Goal: Information Seeking & Learning: Learn about a topic

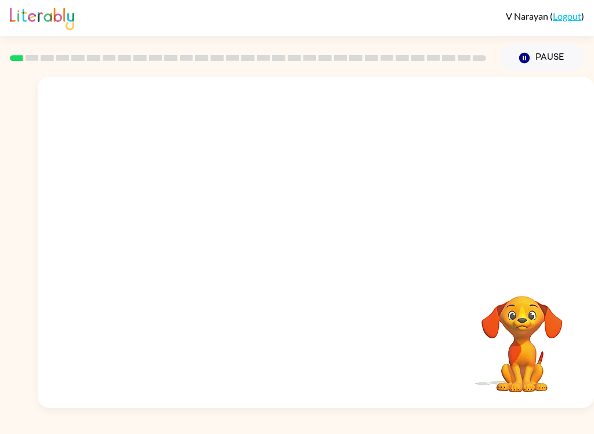
click at [285, 178] on video "Your browser must support playing .mp4 files to use Literably. Please try using…" at bounding box center [316, 174] width 556 height 195
click at [322, 252] on icon "button" at bounding box center [316, 248] width 20 height 20
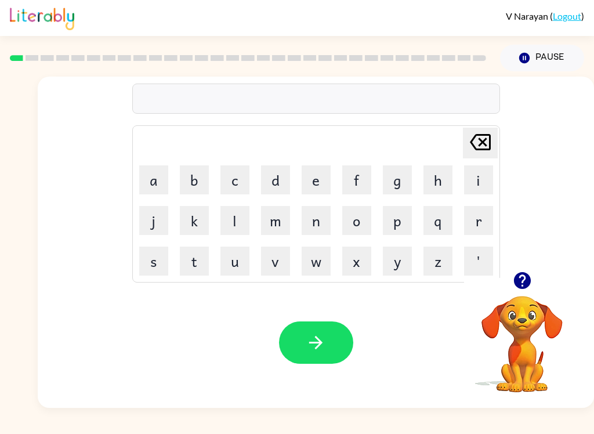
click at [197, 177] on button "b" at bounding box center [194, 179] width 29 height 29
click at [360, 220] on button "o" at bounding box center [356, 220] width 29 height 29
click at [482, 226] on button "r" at bounding box center [478, 220] width 29 height 29
click at [269, 187] on button "d" at bounding box center [275, 179] width 29 height 29
click at [310, 182] on button "e" at bounding box center [316, 179] width 29 height 29
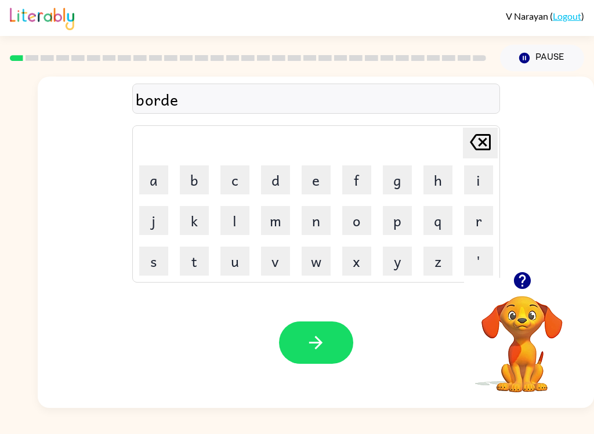
click at [482, 218] on button "r" at bounding box center [478, 220] width 29 height 29
click at [335, 354] on button "button" at bounding box center [316, 342] width 74 height 42
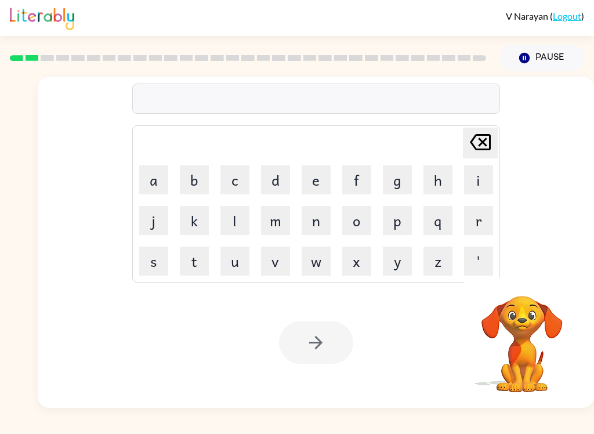
click at [482, 223] on button "r" at bounding box center [478, 220] width 29 height 29
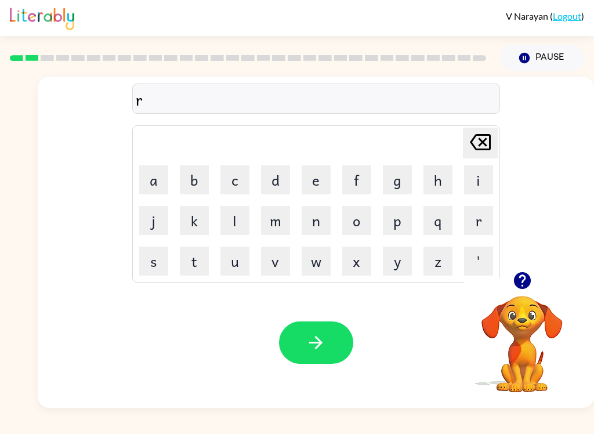
click at [361, 220] on button "o" at bounding box center [356, 220] width 29 height 29
click at [230, 257] on button "u" at bounding box center [234, 261] width 29 height 29
click at [310, 218] on button "n" at bounding box center [316, 220] width 29 height 29
click at [277, 178] on button "d" at bounding box center [275, 179] width 29 height 29
click at [328, 355] on button "button" at bounding box center [316, 342] width 74 height 42
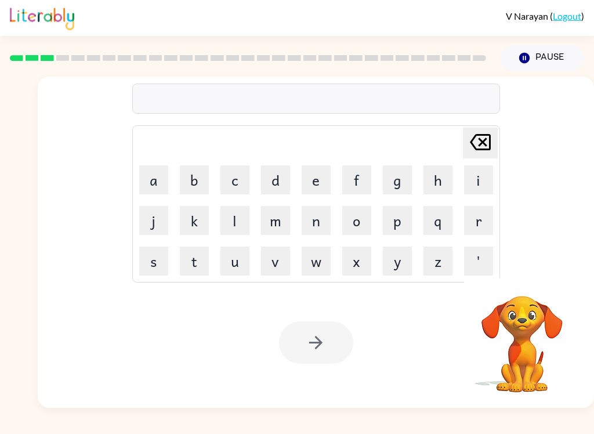
click at [265, 214] on button "m" at bounding box center [275, 220] width 29 height 29
click at [147, 182] on button "a" at bounding box center [153, 179] width 29 height 29
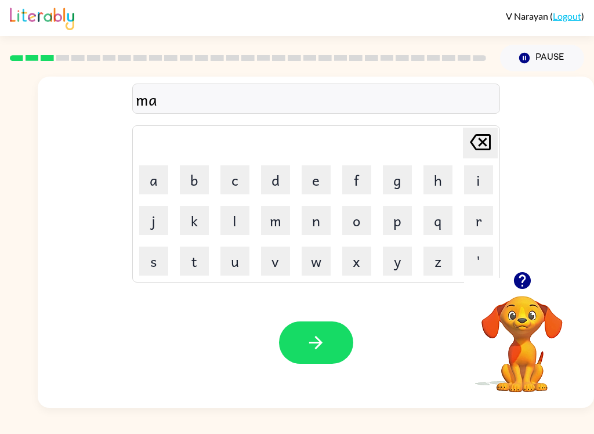
click at [230, 179] on button "c" at bounding box center [234, 179] width 29 height 29
click at [439, 185] on button "h" at bounding box center [438, 179] width 29 height 29
click at [476, 176] on button "i" at bounding box center [478, 179] width 29 height 29
click at [317, 219] on button "n" at bounding box center [316, 220] width 29 height 29
click at [309, 173] on button "e" at bounding box center [316, 179] width 29 height 29
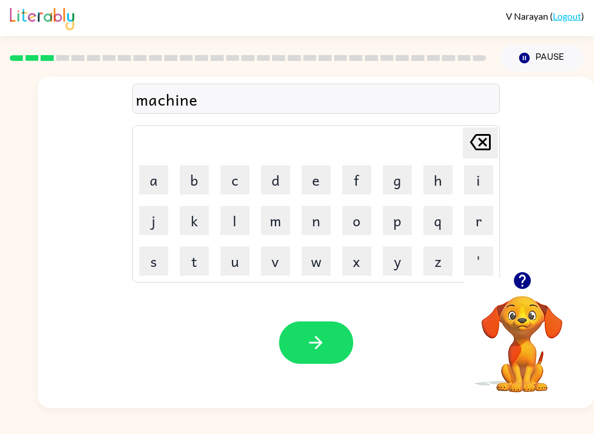
click at [323, 337] on icon "button" at bounding box center [316, 342] width 20 height 20
click at [194, 255] on button "t" at bounding box center [194, 261] width 29 height 29
click at [482, 225] on button "r" at bounding box center [478, 220] width 29 height 29
click at [150, 173] on button "a" at bounding box center [153, 179] width 29 height 29
click at [475, 178] on button "i" at bounding box center [478, 179] width 29 height 29
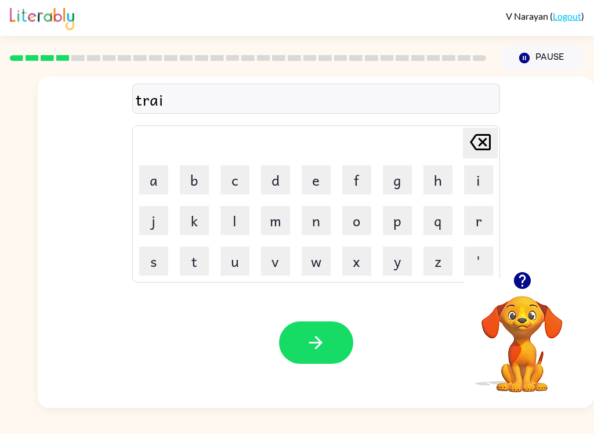
click at [316, 218] on button "n" at bounding box center [316, 220] width 29 height 29
click at [324, 356] on button "button" at bounding box center [316, 342] width 74 height 42
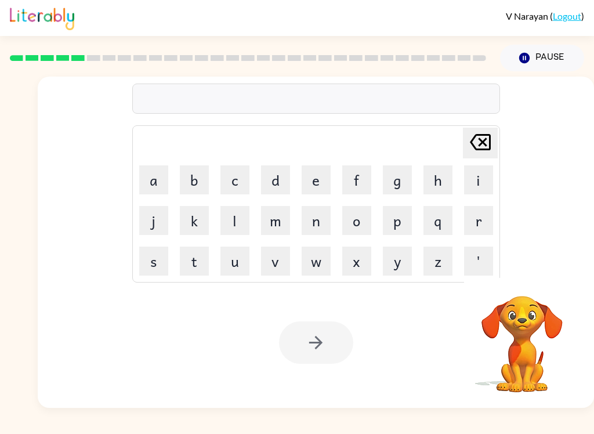
click at [274, 180] on button "d" at bounding box center [275, 179] width 29 height 29
click at [306, 183] on button "e" at bounding box center [316, 179] width 29 height 29
click at [360, 181] on button "f" at bounding box center [356, 179] width 29 height 29
click at [321, 177] on button "e" at bounding box center [316, 179] width 29 height 29
click at [317, 223] on button "n" at bounding box center [316, 220] width 29 height 29
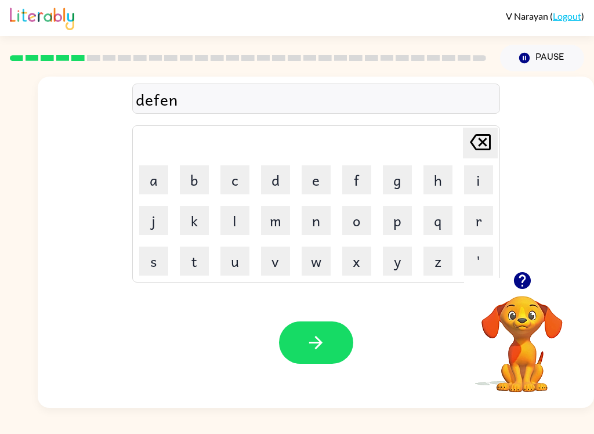
click at [148, 262] on button "s" at bounding box center [153, 261] width 29 height 29
click at [483, 179] on button "i" at bounding box center [478, 179] width 29 height 29
click at [278, 258] on button "v" at bounding box center [275, 261] width 29 height 29
click at [320, 180] on button "e" at bounding box center [316, 179] width 29 height 29
click at [324, 353] on button "button" at bounding box center [316, 342] width 74 height 42
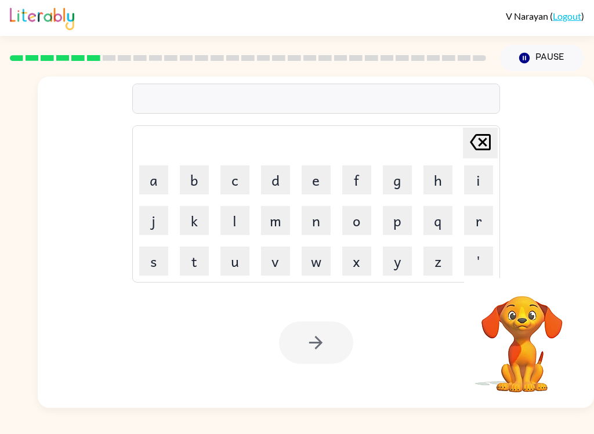
click at [274, 260] on button "v" at bounding box center [275, 261] width 29 height 29
click at [154, 178] on button "a" at bounding box center [153, 179] width 29 height 29
click at [244, 175] on button "c" at bounding box center [234, 179] width 29 height 29
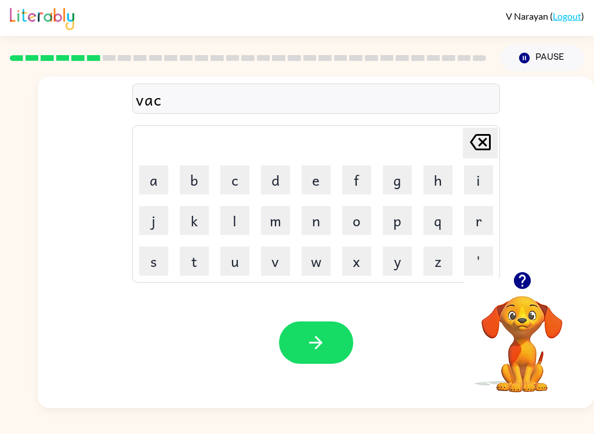
click at [149, 175] on button "a" at bounding box center [153, 179] width 29 height 29
click at [187, 256] on button "t" at bounding box center [194, 261] width 29 height 29
click at [477, 177] on button "i" at bounding box center [478, 179] width 29 height 29
click at [356, 223] on button "o" at bounding box center [356, 220] width 29 height 29
click at [321, 220] on button "n" at bounding box center [316, 220] width 29 height 29
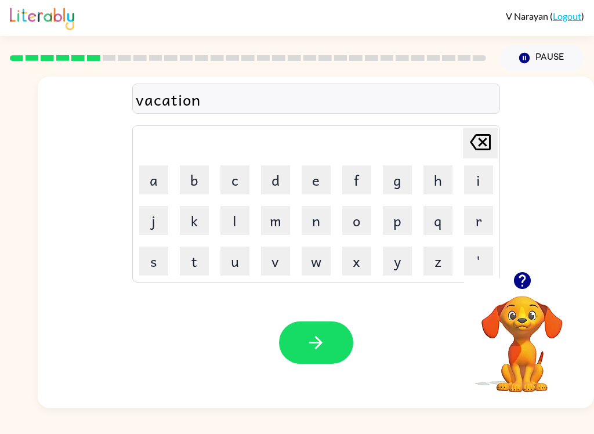
click at [332, 346] on button "button" at bounding box center [316, 342] width 74 height 42
click at [396, 222] on button "p" at bounding box center [397, 220] width 29 height 29
click at [225, 262] on button "u" at bounding box center [234, 261] width 29 height 29
click at [269, 184] on button "d" at bounding box center [275, 179] width 29 height 29
click at [276, 182] on button "d" at bounding box center [275, 179] width 29 height 29
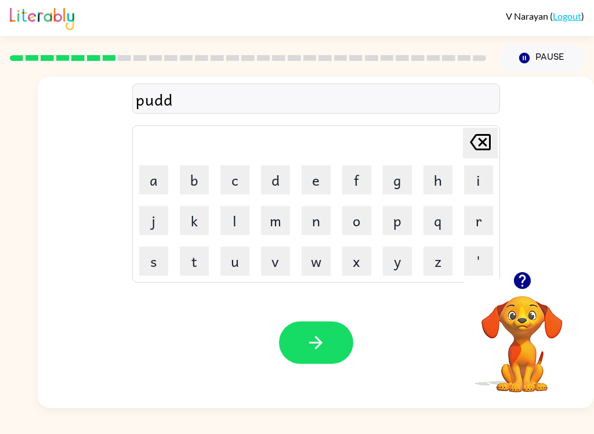
click at [231, 218] on button "l" at bounding box center [234, 220] width 29 height 29
click at [323, 180] on button "e" at bounding box center [316, 179] width 29 height 29
click at [332, 358] on button "button" at bounding box center [316, 342] width 74 height 42
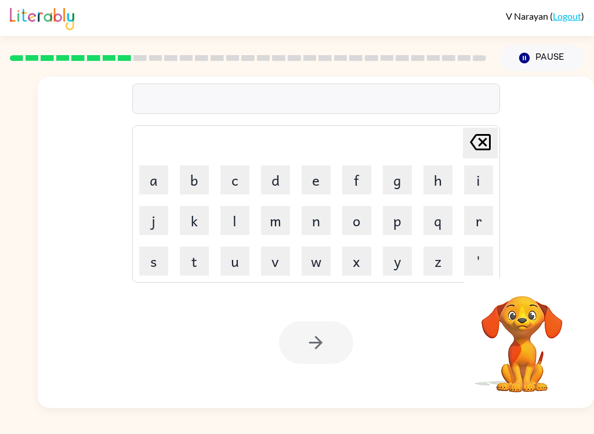
click at [479, 180] on button "i" at bounding box center [478, 179] width 29 height 29
click at [477, 147] on icon "[PERSON_NAME] last character input" at bounding box center [480, 142] width 28 height 28
click at [273, 220] on button "m" at bounding box center [275, 220] width 29 height 29
click at [480, 178] on button "i" at bounding box center [478, 179] width 29 height 29
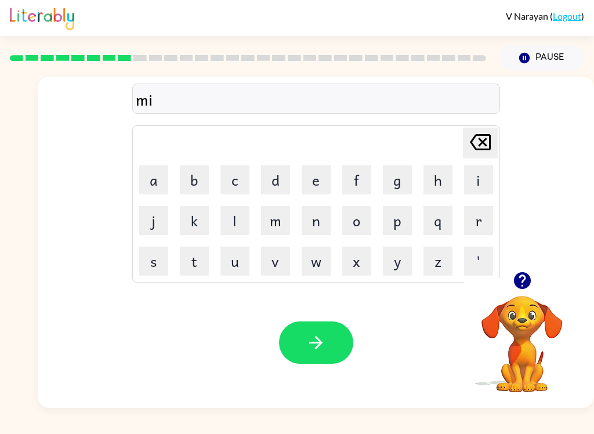
click at [479, 223] on button "r" at bounding box center [478, 220] width 29 height 29
click at [152, 178] on button "a" at bounding box center [153, 179] width 29 height 29
click at [228, 180] on button "c" at bounding box center [234, 179] width 29 height 29
click at [231, 226] on button "l" at bounding box center [234, 220] width 29 height 29
click at [319, 178] on button "e" at bounding box center [316, 179] width 29 height 29
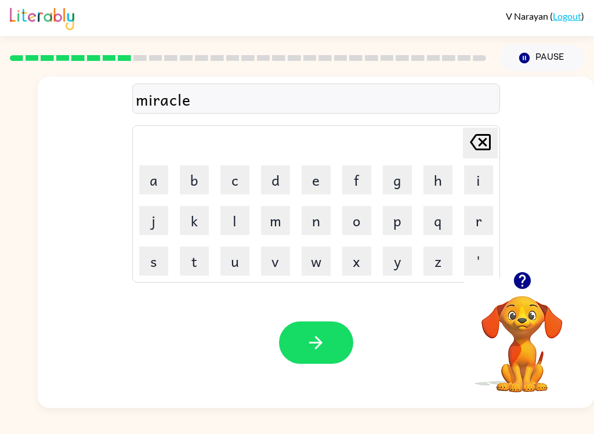
click at [343, 358] on button "button" at bounding box center [316, 342] width 74 height 42
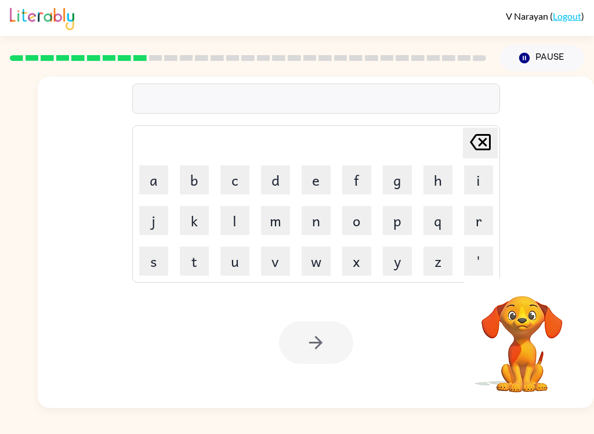
click at [271, 222] on button "m" at bounding box center [275, 220] width 29 height 29
click at [482, 179] on button "i" at bounding box center [478, 179] width 29 height 29
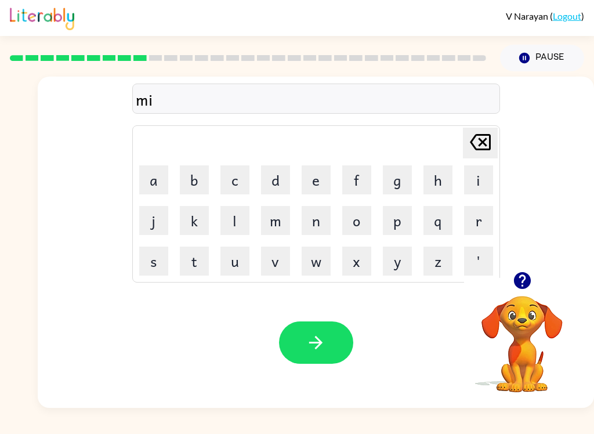
click at [523, 274] on icon "button" at bounding box center [521, 280] width 17 height 17
click at [270, 184] on button "d" at bounding box center [275, 179] width 29 height 29
click at [278, 215] on button "m" at bounding box center [275, 220] width 29 height 29
click at [359, 223] on button "o" at bounding box center [356, 220] width 29 height 29
click at [479, 226] on button "r" at bounding box center [478, 220] width 29 height 29
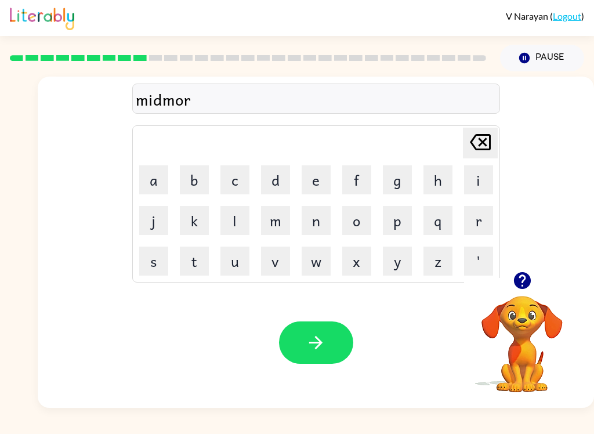
click at [318, 222] on button "n" at bounding box center [316, 220] width 29 height 29
click at [480, 183] on button "i" at bounding box center [478, 179] width 29 height 29
click at [319, 219] on button "n" at bounding box center [316, 220] width 29 height 29
click at [403, 173] on button "g" at bounding box center [397, 179] width 29 height 29
click at [333, 346] on button "button" at bounding box center [316, 342] width 74 height 42
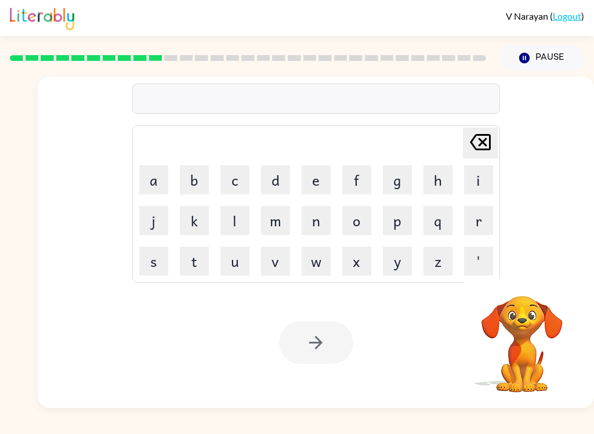
click at [276, 173] on button "d" at bounding box center [275, 179] width 29 height 29
click at [480, 179] on button "i" at bounding box center [478, 179] width 29 height 29
click at [149, 259] on button "s" at bounding box center [153, 261] width 29 height 29
click at [191, 258] on button "t" at bounding box center [194, 261] width 29 height 29
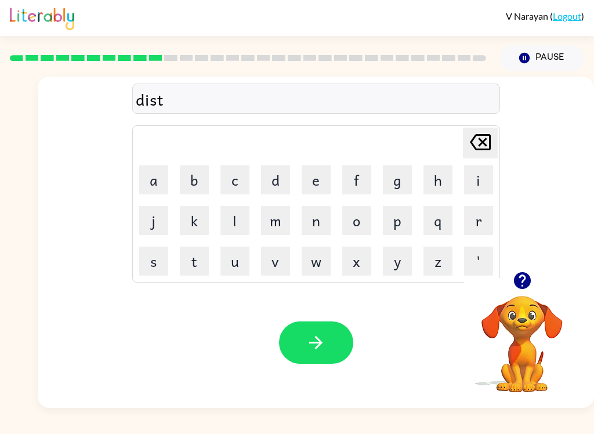
click at [481, 217] on button "r" at bounding box center [478, 220] width 29 height 29
click at [240, 253] on button "u" at bounding box center [234, 261] width 29 height 29
click at [144, 261] on button "s" at bounding box center [153, 261] width 29 height 29
click at [193, 263] on button "t" at bounding box center [194, 261] width 29 height 29
click at [321, 363] on button "button" at bounding box center [316, 342] width 74 height 42
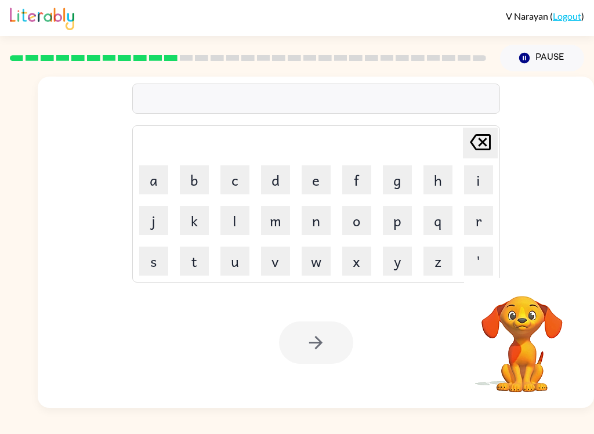
click at [477, 216] on button "r" at bounding box center [478, 220] width 29 height 29
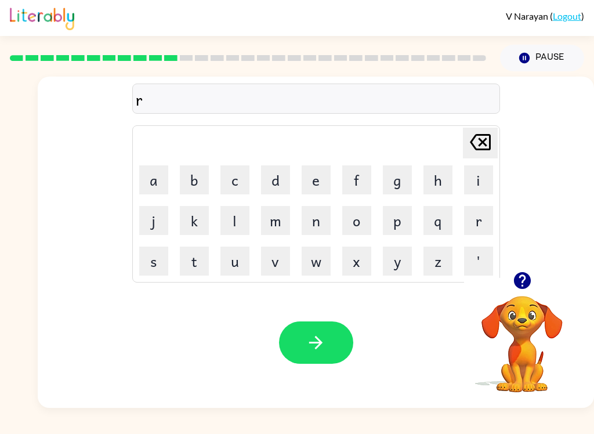
click at [361, 225] on button "o" at bounding box center [356, 220] width 29 height 29
click at [155, 176] on button "a" at bounding box center [153, 179] width 29 height 29
click at [277, 177] on button "d" at bounding box center [275, 179] width 29 height 29
click at [332, 353] on button "button" at bounding box center [316, 342] width 74 height 42
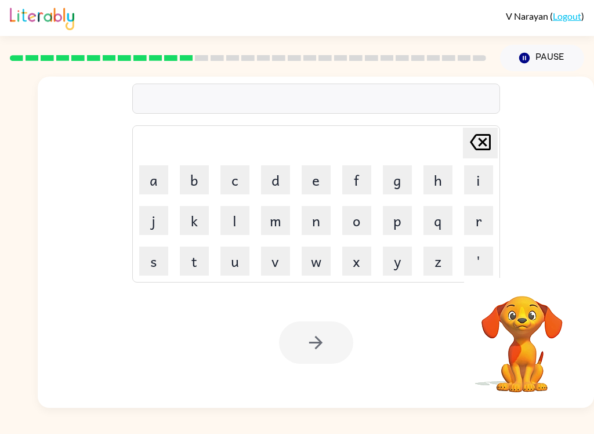
click at [235, 257] on button "u" at bounding box center [234, 261] width 29 height 29
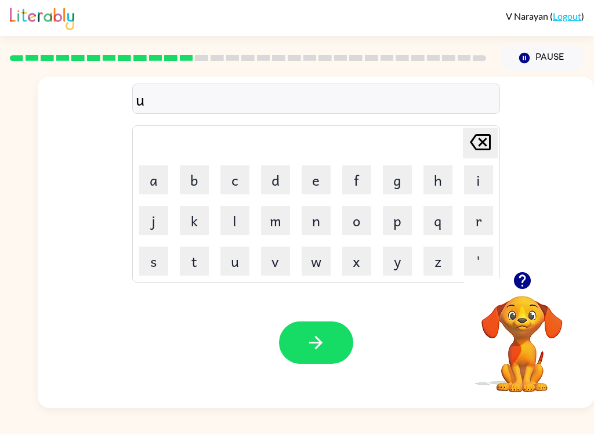
click at [399, 225] on button "p" at bounding box center [397, 220] width 29 height 29
click at [389, 184] on button "g" at bounding box center [397, 179] width 29 height 29
click at [478, 219] on button "r" at bounding box center [478, 220] width 29 height 29
click at [155, 176] on button "a" at bounding box center [153, 179] width 29 height 29
click at [269, 180] on button "d" at bounding box center [275, 179] width 29 height 29
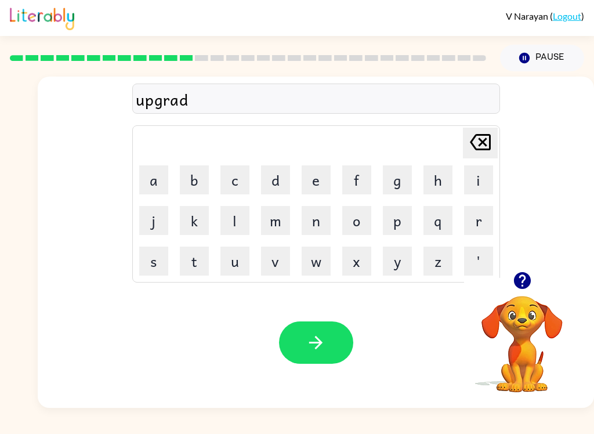
click at [319, 179] on button "e" at bounding box center [316, 179] width 29 height 29
click at [327, 332] on button "button" at bounding box center [316, 342] width 74 height 42
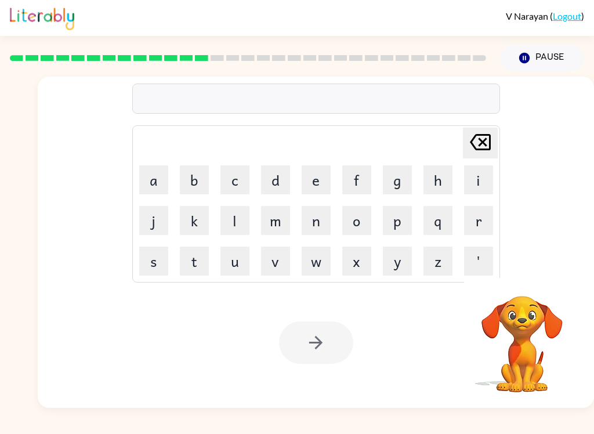
click at [281, 224] on button "m" at bounding box center [275, 220] width 29 height 29
click at [157, 176] on button "a" at bounding box center [153, 179] width 29 height 29
click at [278, 179] on button "d" at bounding box center [275, 179] width 29 height 29
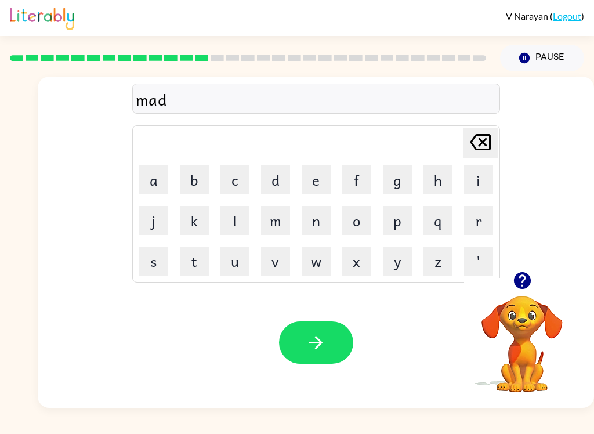
click at [315, 220] on button "n" at bounding box center [316, 220] width 29 height 29
click at [320, 179] on button "e" at bounding box center [316, 179] width 29 height 29
click at [160, 261] on button "s" at bounding box center [153, 261] width 29 height 29
click at [335, 357] on button "button" at bounding box center [316, 342] width 74 height 42
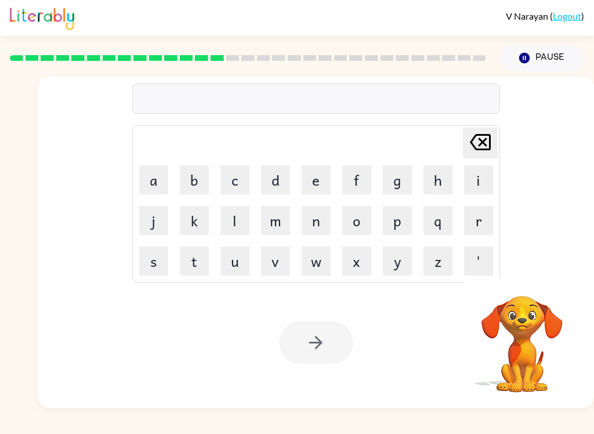
click at [207, 173] on button "b" at bounding box center [194, 179] width 29 height 29
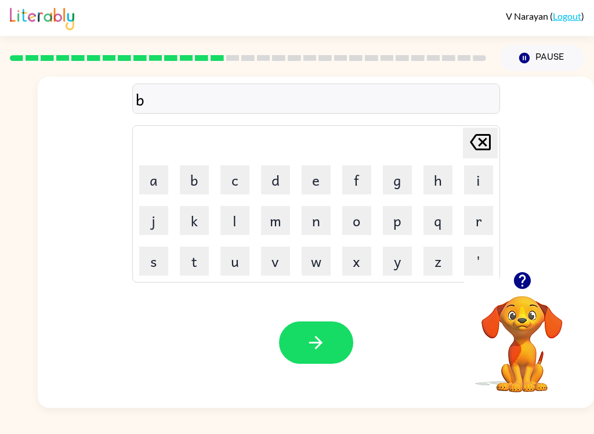
click at [356, 221] on button "o" at bounding box center [356, 220] width 29 height 29
click at [318, 220] on button "n" at bounding box center [316, 220] width 29 height 29
click at [236, 262] on button "u" at bounding box center [234, 261] width 29 height 29
click at [150, 258] on button "s" at bounding box center [153, 261] width 29 height 29
click at [322, 346] on icon "button" at bounding box center [316, 342] width 20 height 20
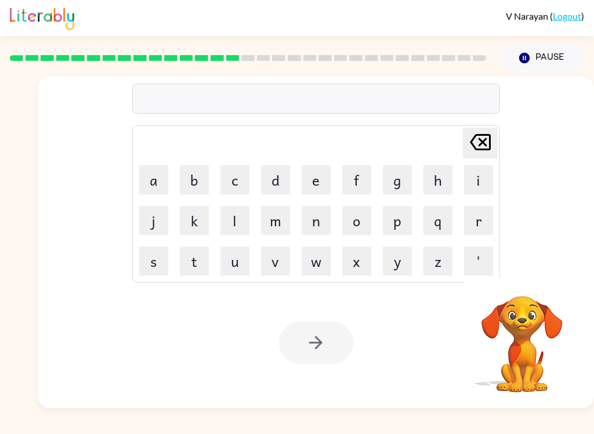
click at [151, 261] on button "s" at bounding box center [153, 261] width 29 height 29
click at [317, 263] on button "w" at bounding box center [316, 261] width 29 height 29
click at [143, 178] on button "a" at bounding box center [153, 179] width 29 height 29
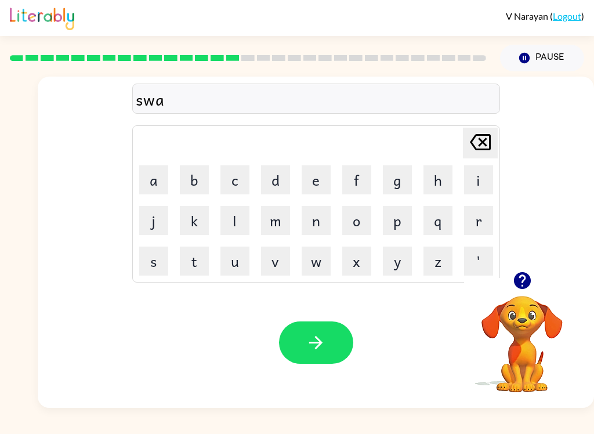
click at [480, 213] on button "r" at bounding box center [478, 220] width 29 height 29
click at [280, 219] on button "m" at bounding box center [275, 220] width 29 height 29
click at [323, 349] on icon "button" at bounding box center [316, 342] width 20 height 20
click at [483, 223] on button "r" at bounding box center [478, 220] width 29 height 29
click at [152, 176] on button "a" at bounding box center [153, 179] width 29 height 29
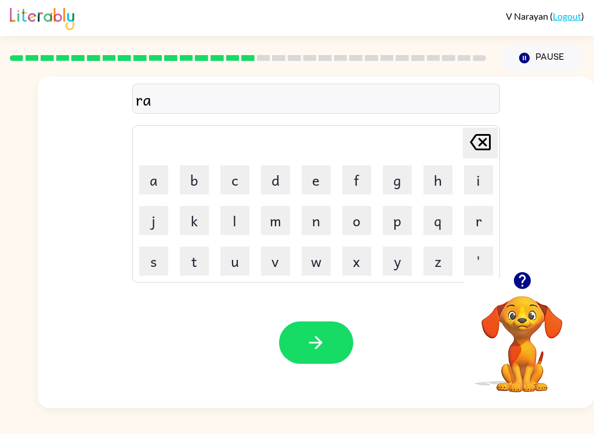
click at [384, 250] on button "y" at bounding box center [397, 261] width 29 height 29
click at [480, 146] on icon at bounding box center [480, 142] width 21 height 16
click at [273, 214] on button "m" at bounding box center [275, 220] width 29 height 29
click at [334, 361] on button "button" at bounding box center [316, 342] width 74 height 42
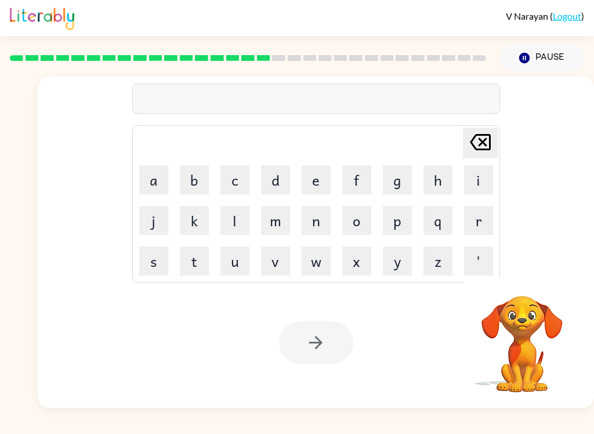
click at [188, 180] on button "b" at bounding box center [194, 179] width 29 height 29
click at [480, 219] on button "r" at bounding box center [478, 220] width 29 height 29
click at [476, 176] on button "i" at bounding box center [478, 179] width 29 height 29
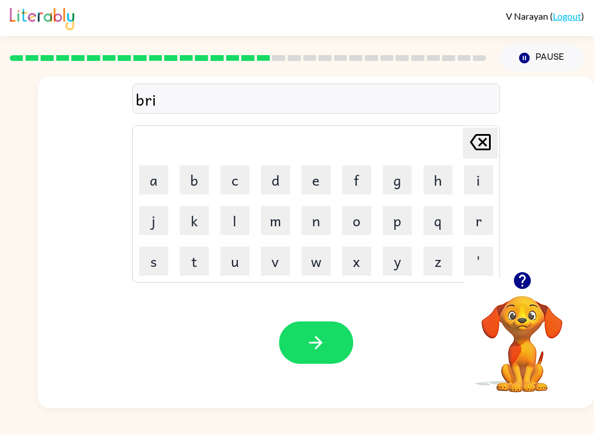
click at [278, 218] on button "m" at bounding box center [275, 220] width 29 height 29
click at [479, 178] on button "i" at bounding box center [478, 179] width 29 height 29
click at [317, 222] on button "n" at bounding box center [316, 220] width 29 height 29
click at [395, 172] on button "g" at bounding box center [397, 179] width 29 height 29
click at [327, 343] on button "button" at bounding box center [316, 342] width 74 height 42
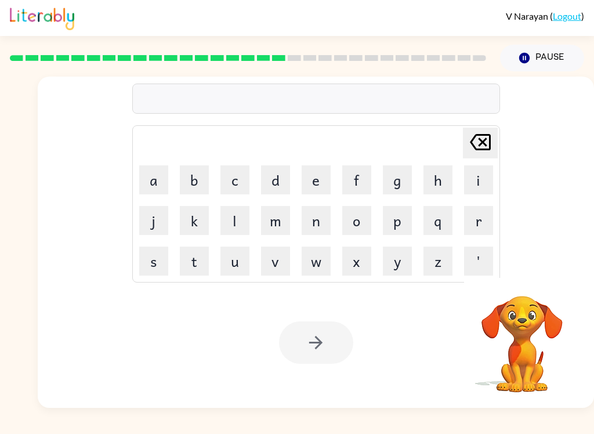
click at [480, 225] on button "r" at bounding box center [478, 220] width 29 height 29
click at [478, 178] on button "i" at bounding box center [478, 179] width 29 height 29
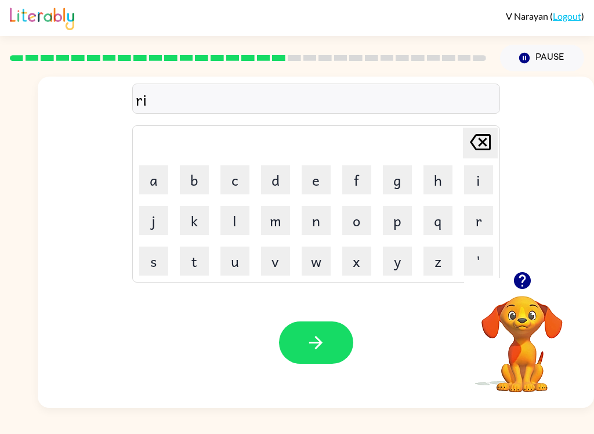
click at [151, 264] on button "s" at bounding box center [153, 261] width 29 height 29
click at [193, 223] on button "k" at bounding box center [194, 220] width 29 height 29
click at [487, 182] on button "i" at bounding box center [478, 179] width 29 height 29
click at [321, 176] on button "e" at bounding box center [316, 179] width 29 height 29
click at [159, 263] on button "s" at bounding box center [153, 261] width 29 height 29
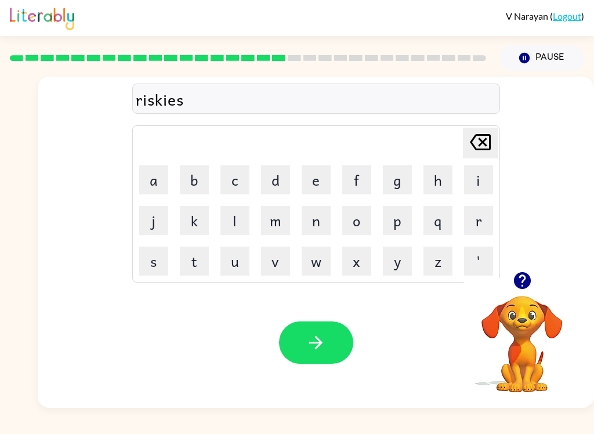
click at [208, 256] on button "t" at bounding box center [194, 261] width 29 height 29
click at [330, 356] on button "button" at bounding box center [316, 342] width 74 height 42
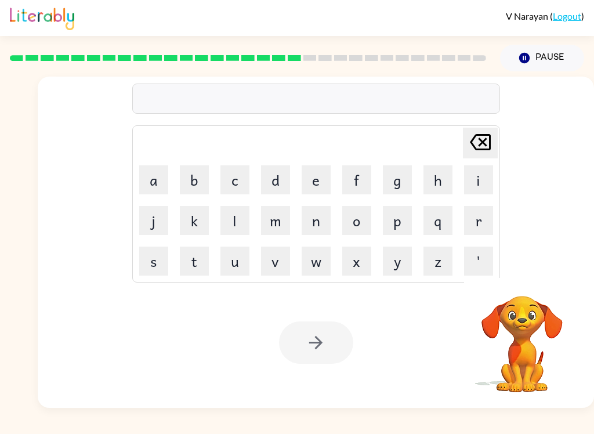
click at [154, 174] on button "a" at bounding box center [153, 179] width 29 height 29
click at [482, 224] on button "r" at bounding box center [478, 220] width 29 height 29
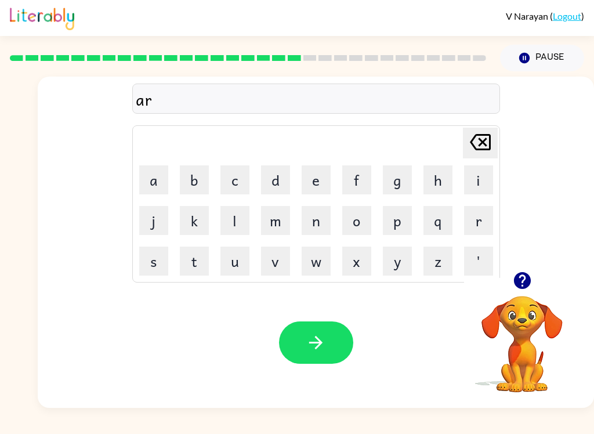
click at [233, 180] on button "c" at bounding box center [234, 179] width 29 height 29
click at [446, 182] on button "h" at bounding box center [438, 179] width 29 height 29
click at [319, 259] on button "w" at bounding box center [316, 261] width 29 height 29
click at [154, 175] on button "a" at bounding box center [153, 179] width 29 height 29
click at [401, 272] on button "y" at bounding box center [397, 261] width 29 height 29
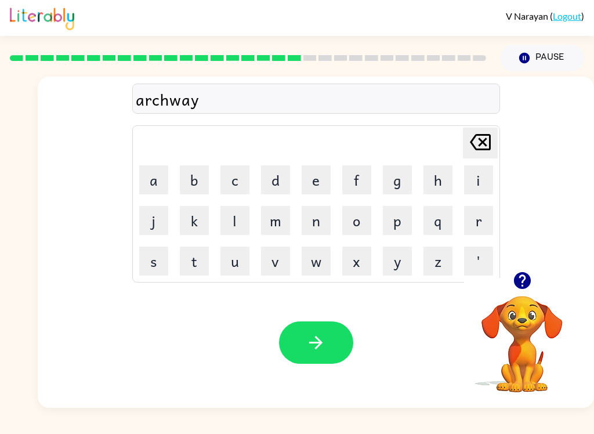
click at [332, 354] on button "button" at bounding box center [316, 342] width 74 height 42
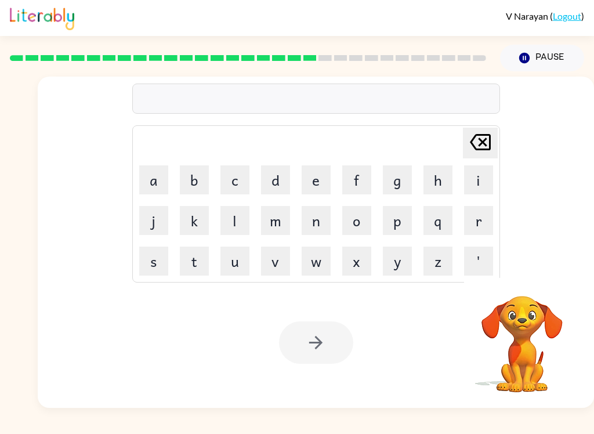
click at [353, 184] on button "f" at bounding box center [356, 179] width 29 height 29
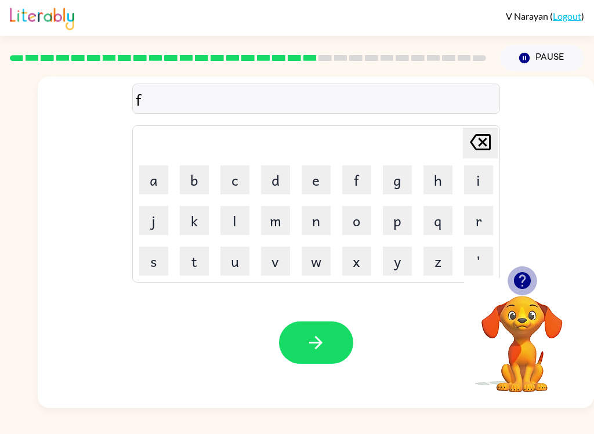
click at [529, 293] on button "button" at bounding box center [523, 281] width 30 height 30
click at [359, 215] on button "o" at bounding box center [356, 220] width 29 height 29
click at [238, 229] on button "l" at bounding box center [234, 220] width 29 height 29
click at [353, 222] on button "o" at bounding box center [356, 220] width 29 height 29
click at [326, 263] on button "w" at bounding box center [316, 261] width 29 height 29
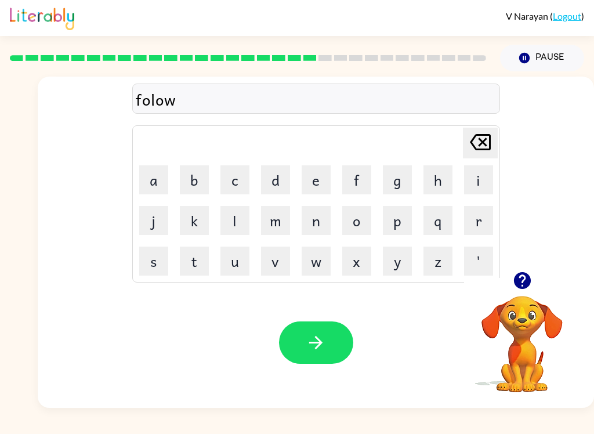
click at [316, 177] on button "e" at bounding box center [316, 179] width 29 height 29
click at [277, 184] on button "d" at bounding box center [275, 179] width 29 height 29
click at [336, 353] on button "button" at bounding box center [316, 342] width 74 height 42
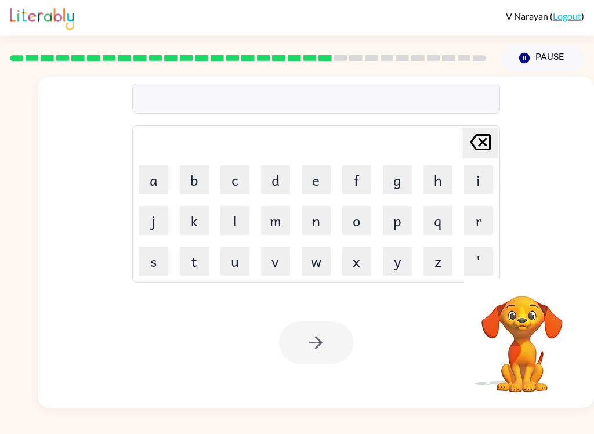
click at [153, 258] on button "s" at bounding box center [153, 261] width 29 height 29
click at [320, 177] on button "e" at bounding box center [316, 179] width 29 height 29
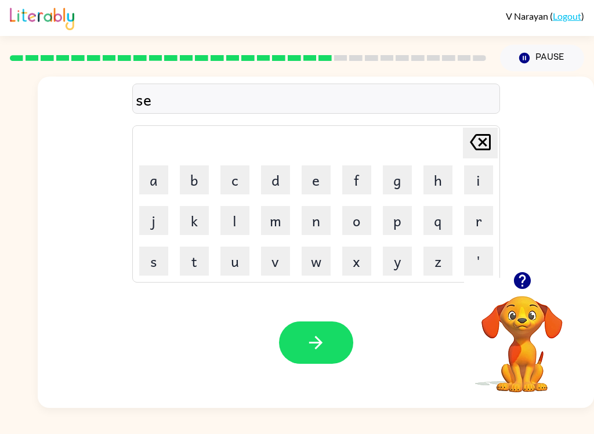
click at [319, 212] on button "n" at bounding box center [316, 220] width 29 height 29
click at [196, 258] on button "t" at bounding box center [194, 261] width 29 height 29
click at [150, 173] on button "a" at bounding box center [153, 179] width 29 height 29
click at [396, 219] on button "p" at bounding box center [397, 220] width 29 height 29
click at [489, 182] on button "i" at bounding box center [478, 179] width 29 height 29
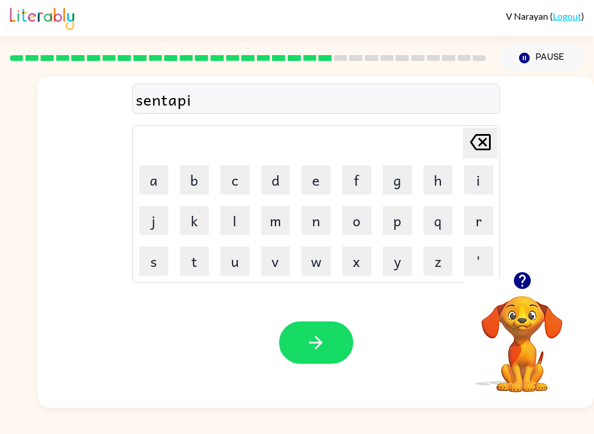
click at [314, 174] on button "e" at bounding box center [316, 179] width 29 height 29
click at [282, 176] on button "d" at bounding box center [275, 179] width 29 height 29
click at [489, 142] on icon "[PERSON_NAME] last character input" at bounding box center [480, 142] width 28 height 28
click at [488, 141] on icon "[PERSON_NAME] last character input" at bounding box center [480, 142] width 28 height 28
click at [486, 139] on icon at bounding box center [480, 142] width 21 height 16
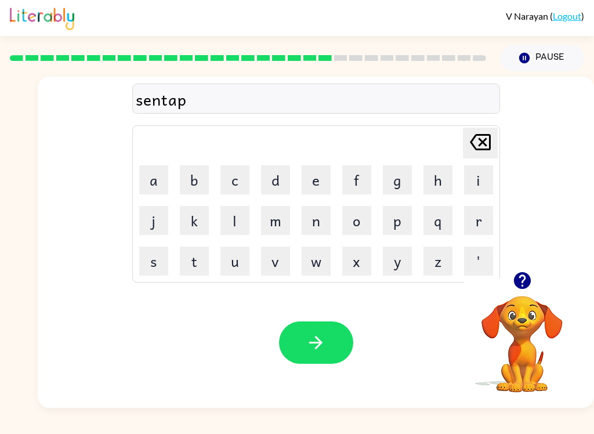
click at [479, 178] on button "i" at bounding box center [478, 179] width 29 height 29
click at [278, 178] on button "d" at bounding box center [275, 179] width 29 height 29
click at [484, 144] on icon at bounding box center [480, 142] width 21 height 16
click at [487, 140] on icon "[PERSON_NAME] last character input" at bounding box center [480, 142] width 28 height 28
click at [479, 183] on button "i" at bounding box center [478, 179] width 29 height 29
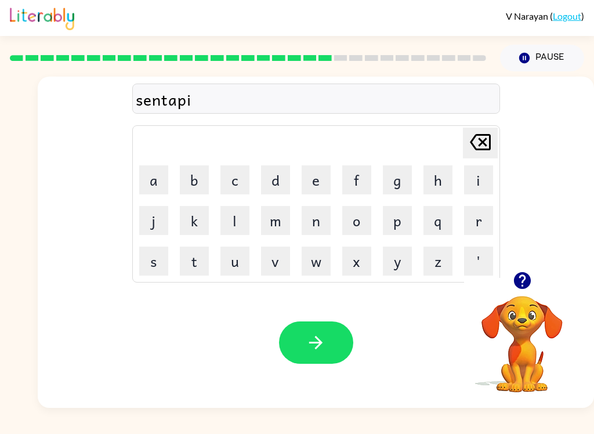
click at [317, 184] on button "e" at bounding box center [316, 179] width 29 height 29
click at [273, 179] on button "d" at bounding box center [275, 179] width 29 height 29
click at [337, 348] on button "button" at bounding box center [316, 342] width 74 height 42
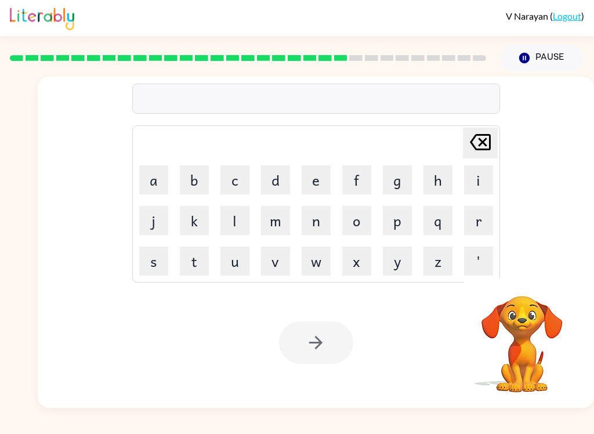
click at [158, 260] on button "s" at bounding box center [153, 261] width 29 height 29
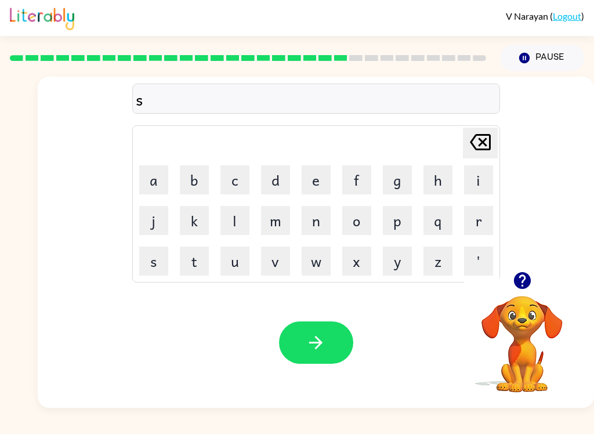
click at [322, 178] on button "e" at bounding box center [316, 179] width 29 height 29
click at [158, 258] on button "s" at bounding box center [153, 261] width 29 height 29
click at [201, 264] on button "t" at bounding box center [194, 261] width 29 height 29
click at [161, 176] on button "a" at bounding box center [153, 179] width 29 height 29
click at [322, 222] on button "n" at bounding box center [316, 220] width 29 height 29
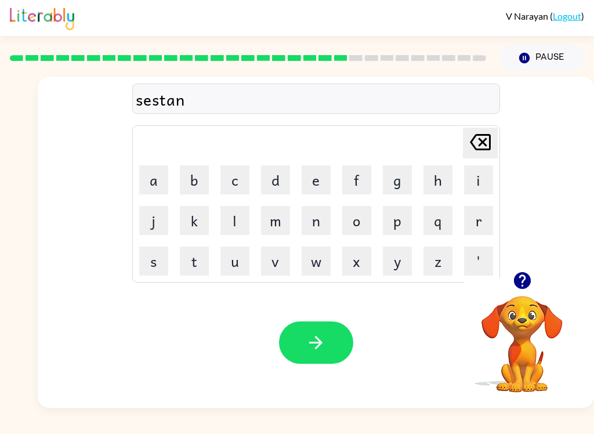
click at [321, 179] on button "e" at bounding box center [316, 179] width 29 height 29
click at [325, 348] on icon "button" at bounding box center [316, 342] width 20 height 20
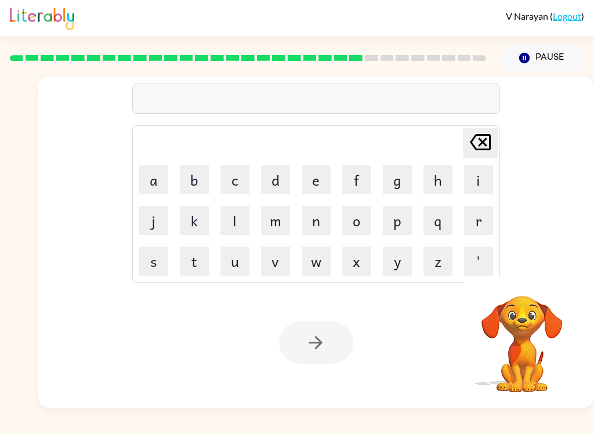
click at [359, 183] on button "f" at bounding box center [356, 179] width 29 height 29
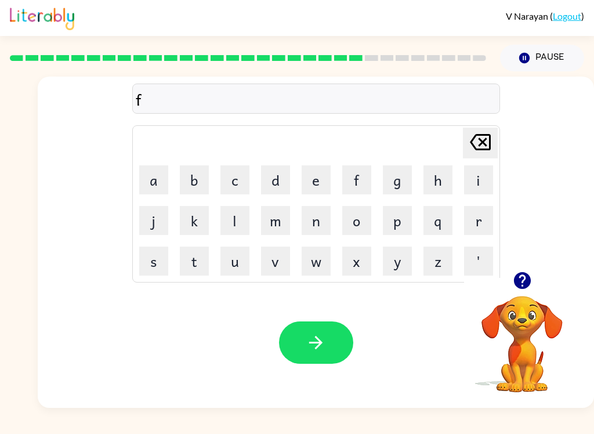
click at [356, 226] on button "o" at bounding box center [356, 220] width 29 height 29
click at [478, 220] on button "r" at bounding box center [478, 220] width 29 height 29
click at [318, 262] on button "w" at bounding box center [316, 261] width 29 height 29
click at [361, 223] on button "o" at bounding box center [356, 220] width 29 height 29
click at [479, 223] on button "r" at bounding box center [478, 220] width 29 height 29
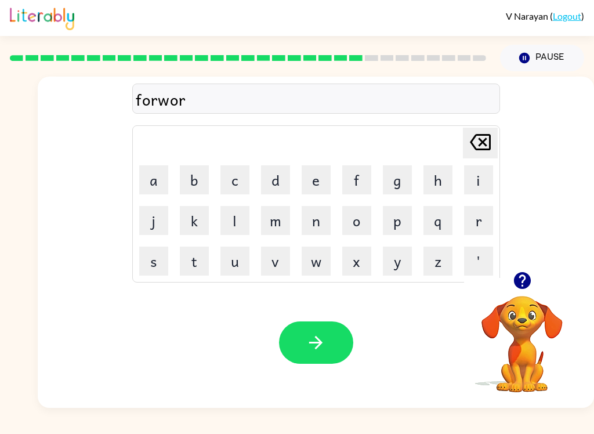
click at [278, 180] on button "d" at bounding box center [275, 179] width 29 height 29
click at [323, 345] on icon "button" at bounding box center [316, 342] width 20 height 20
click at [476, 225] on button "r" at bounding box center [478, 220] width 29 height 29
click at [318, 181] on button "e" at bounding box center [316, 179] width 29 height 29
click at [234, 222] on button "l" at bounding box center [234, 220] width 29 height 29
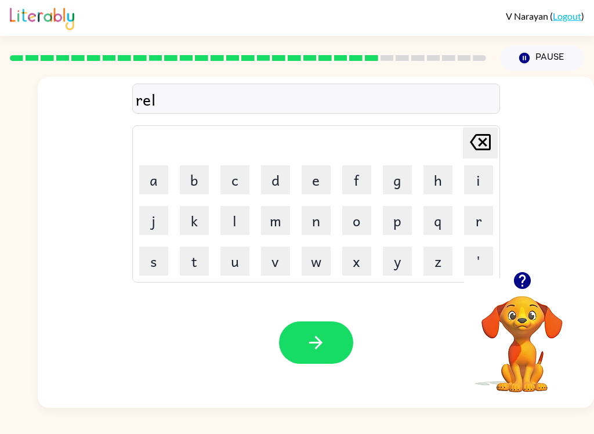
click at [157, 178] on button "a" at bounding box center [153, 179] width 29 height 29
click at [201, 266] on button "t" at bounding box center [194, 261] width 29 height 29
click at [323, 181] on button "e" at bounding box center [316, 179] width 29 height 29
click at [277, 182] on button "d" at bounding box center [275, 179] width 29 height 29
click at [335, 345] on button "button" at bounding box center [316, 342] width 74 height 42
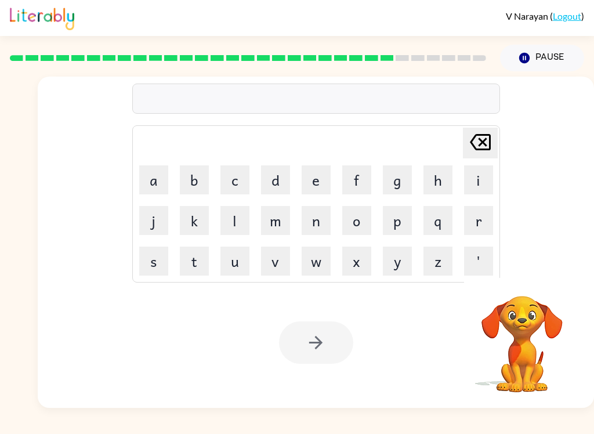
click at [397, 180] on button "g" at bounding box center [397, 179] width 29 height 29
click at [360, 215] on button "o" at bounding box center [356, 220] width 29 height 29
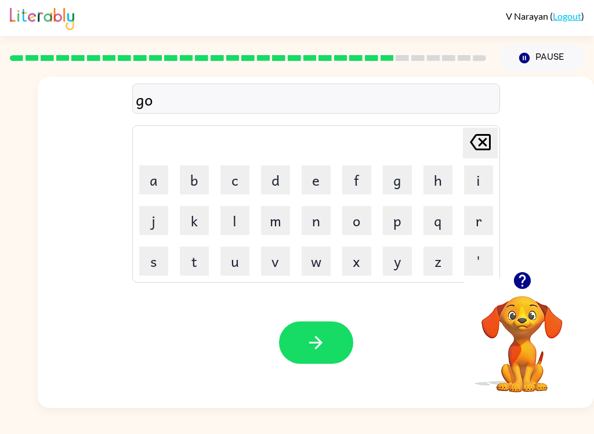
click at [195, 173] on button "b" at bounding box center [194, 179] width 29 height 29
click at [241, 212] on button "l" at bounding box center [234, 220] width 29 height 29
click at [483, 183] on button "i" at bounding box center [478, 179] width 29 height 29
click at [323, 215] on button "n" at bounding box center [316, 220] width 29 height 29
click at [330, 352] on button "button" at bounding box center [316, 342] width 74 height 42
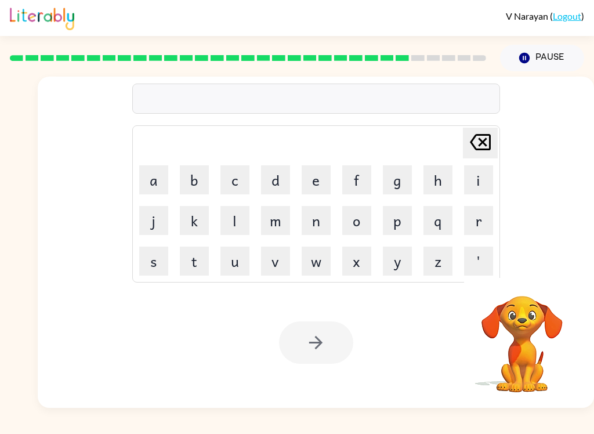
click at [235, 225] on button "l" at bounding box center [234, 220] width 29 height 29
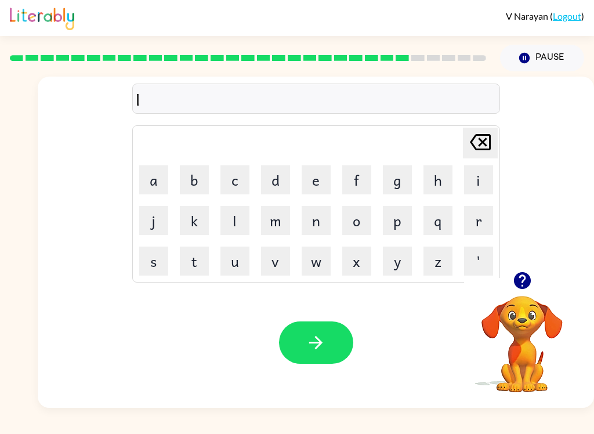
click at [230, 261] on button "u" at bounding box center [234, 261] width 29 height 29
click at [281, 219] on button "m" at bounding box center [275, 220] width 29 height 29
click at [200, 174] on button "b" at bounding box center [194, 179] width 29 height 29
click at [322, 176] on button "e" at bounding box center [316, 179] width 29 height 29
click at [483, 227] on button "r" at bounding box center [478, 220] width 29 height 29
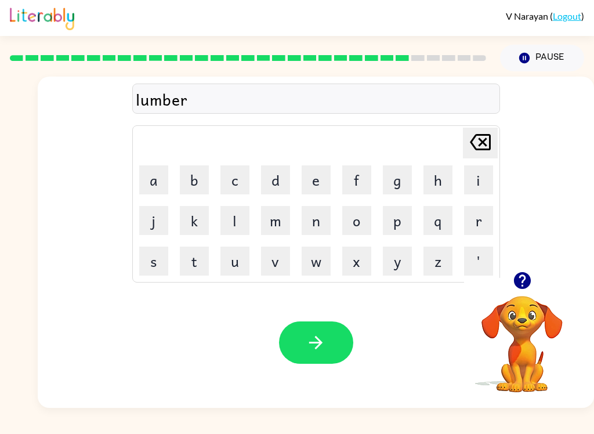
click at [152, 221] on button "j" at bounding box center [153, 220] width 29 height 29
click at [160, 176] on button "a" at bounding box center [153, 179] width 29 height 29
click at [236, 179] on button "c" at bounding box center [234, 179] width 29 height 29
click at [197, 225] on button "k" at bounding box center [194, 220] width 29 height 29
click at [334, 344] on button "button" at bounding box center [316, 342] width 74 height 42
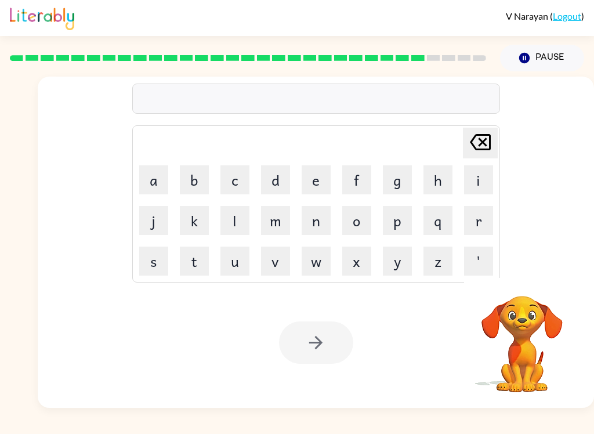
click at [397, 221] on button "p" at bounding box center [397, 220] width 29 height 29
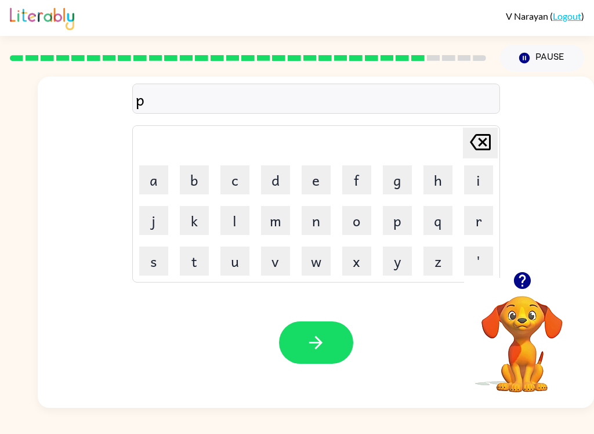
click at [485, 183] on button "i" at bounding box center [478, 179] width 29 height 29
click at [321, 174] on button "e" at bounding box center [316, 179] width 29 height 29
click at [483, 224] on button "r" at bounding box center [478, 220] width 29 height 29
click at [240, 173] on button "c" at bounding box center [234, 179] width 29 height 29
click at [327, 179] on button "e" at bounding box center [316, 179] width 29 height 29
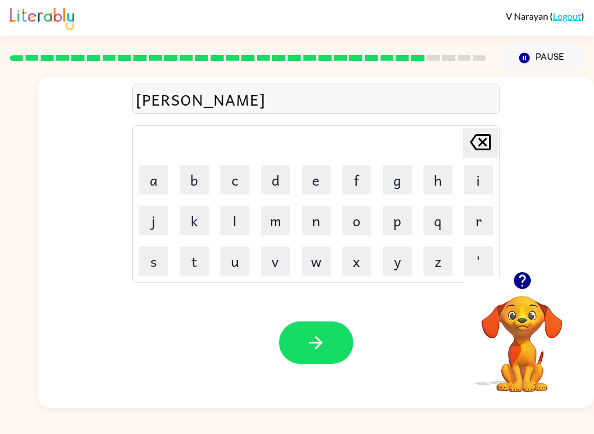
click at [327, 347] on button "button" at bounding box center [316, 342] width 74 height 42
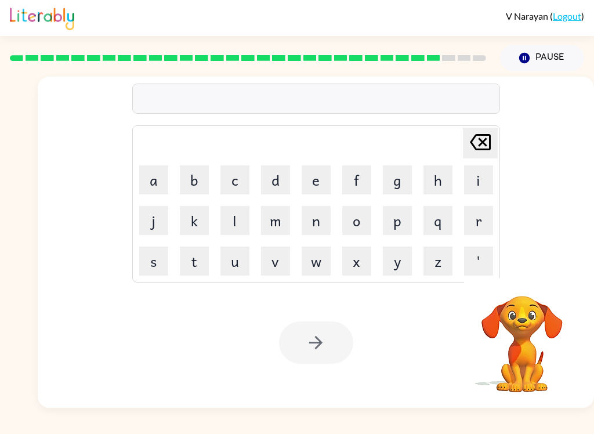
click at [190, 261] on button "t" at bounding box center [194, 261] width 29 height 29
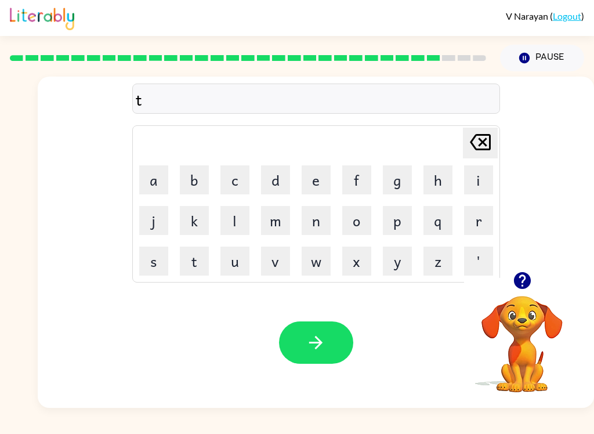
click at [438, 181] on button "h" at bounding box center [438, 179] width 29 height 29
click at [486, 180] on button "i" at bounding box center [478, 179] width 29 height 29
click at [320, 218] on button "n" at bounding box center [316, 220] width 29 height 29
click at [339, 341] on button "button" at bounding box center [316, 342] width 74 height 42
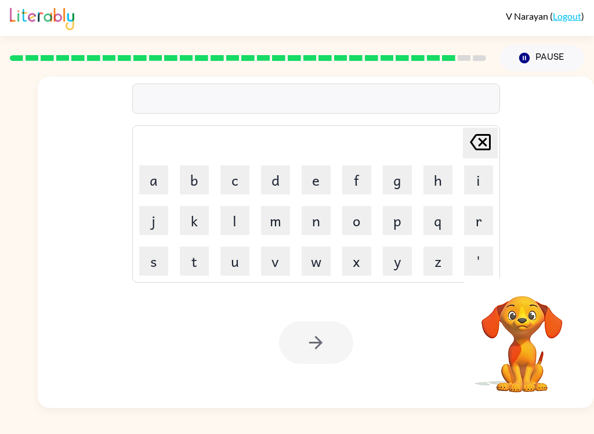
click at [154, 260] on button "s" at bounding box center [153, 261] width 29 height 29
click at [483, 182] on button "i" at bounding box center [478, 179] width 29 height 29
click at [236, 216] on button "l" at bounding box center [234, 220] width 29 height 29
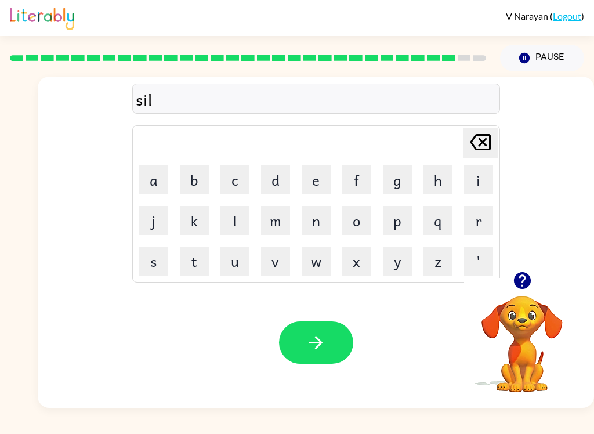
click at [282, 254] on button "v" at bounding box center [275, 261] width 29 height 29
click at [322, 178] on button "e" at bounding box center [316, 179] width 29 height 29
click at [480, 222] on button "r" at bounding box center [478, 220] width 29 height 29
click at [321, 270] on button "w" at bounding box center [316, 261] width 29 height 29
click at [154, 179] on button "a" at bounding box center [153, 179] width 29 height 29
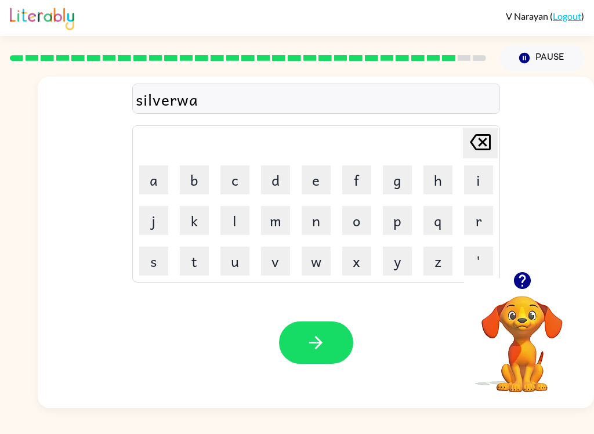
click at [481, 225] on button "r" at bounding box center [478, 220] width 29 height 29
click at [325, 179] on button "e" at bounding box center [316, 179] width 29 height 29
click at [333, 357] on button "button" at bounding box center [316, 342] width 74 height 42
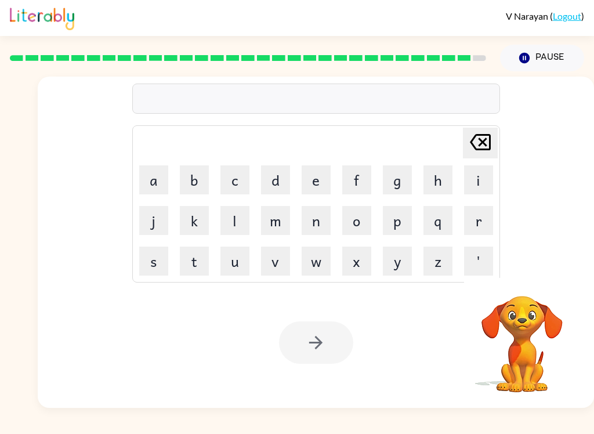
click at [234, 268] on button "u" at bounding box center [234, 261] width 29 height 29
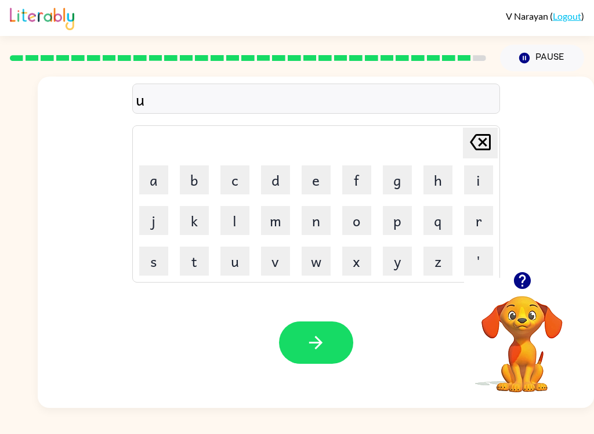
click at [320, 221] on button "n" at bounding box center [316, 220] width 29 height 29
click at [145, 181] on button "a" at bounding box center [153, 179] width 29 height 29
click at [361, 181] on button "f" at bounding box center [356, 179] width 29 height 29
click at [485, 214] on button "r" at bounding box center [478, 220] width 29 height 29
click at [153, 176] on button "a" at bounding box center [153, 179] width 29 height 29
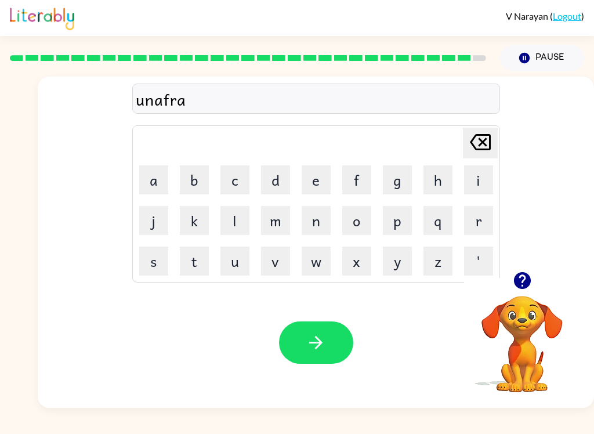
click at [479, 181] on button "i" at bounding box center [478, 179] width 29 height 29
click at [265, 180] on button "d" at bounding box center [275, 179] width 29 height 29
click at [294, 351] on button "button" at bounding box center [316, 342] width 74 height 42
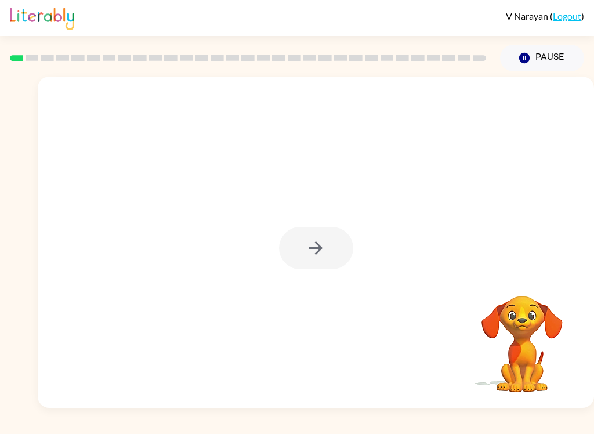
click at [332, 243] on div at bounding box center [316, 248] width 74 height 42
click at [332, 242] on div at bounding box center [316, 248] width 74 height 42
click at [337, 260] on div at bounding box center [316, 248] width 74 height 42
click at [337, 259] on div at bounding box center [316, 248] width 74 height 42
click at [336, 252] on div at bounding box center [316, 248] width 74 height 42
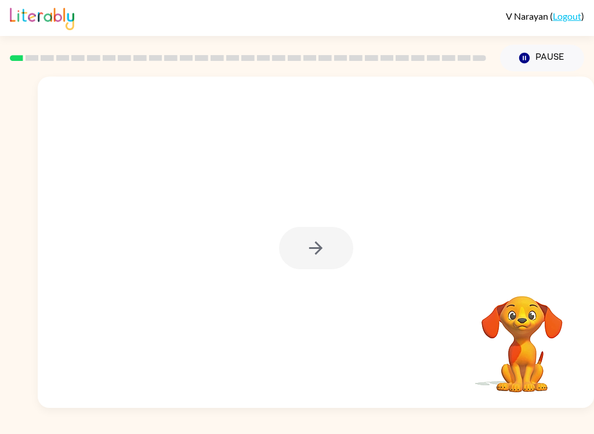
click at [335, 252] on div at bounding box center [316, 248] width 74 height 42
click at [311, 248] on div at bounding box center [316, 248] width 74 height 42
click at [314, 249] on icon "button" at bounding box center [315, 247] width 13 height 13
click at [314, 249] on div at bounding box center [316, 248] width 74 height 42
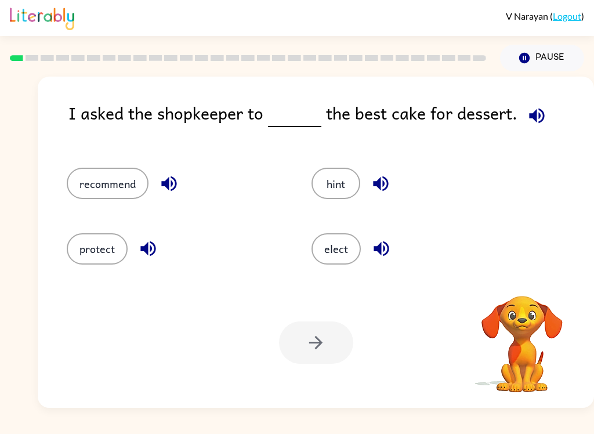
click at [321, 248] on button "elect" at bounding box center [336, 248] width 49 height 31
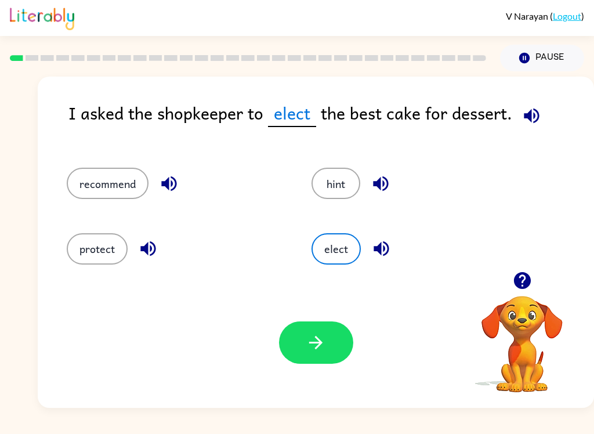
click at [81, 265] on button "protect" at bounding box center [97, 248] width 61 height 31
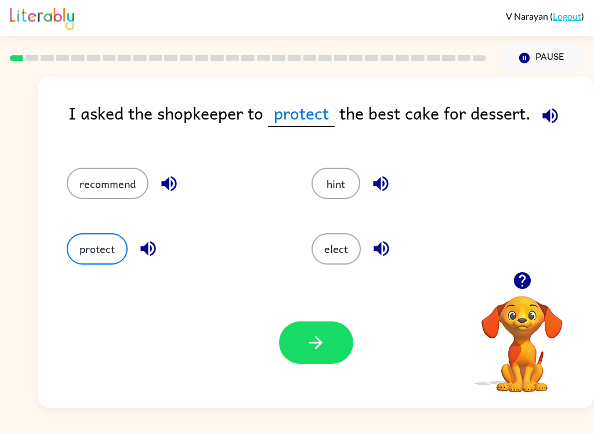
click at [335, 349] on button "button" at bounding box center [316, 342] width 74 height 42
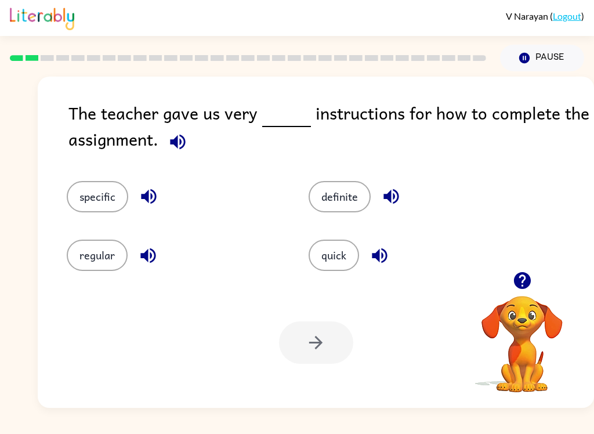
click at [102, 207] on button "specific" at bounding box center [97, 196] width 61 height 31
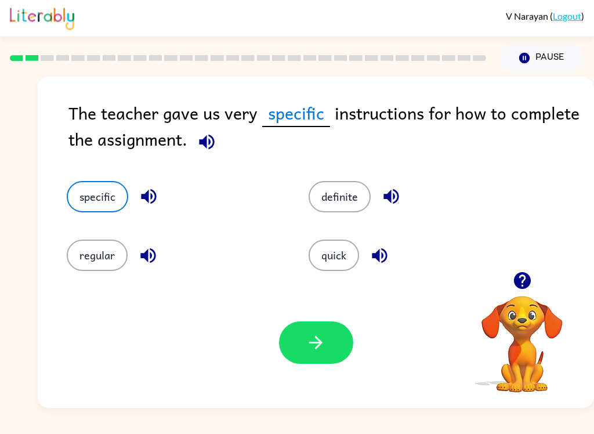
click at [320, 337] on icon "button" at bounding box center [316, 342] width 20 height 20
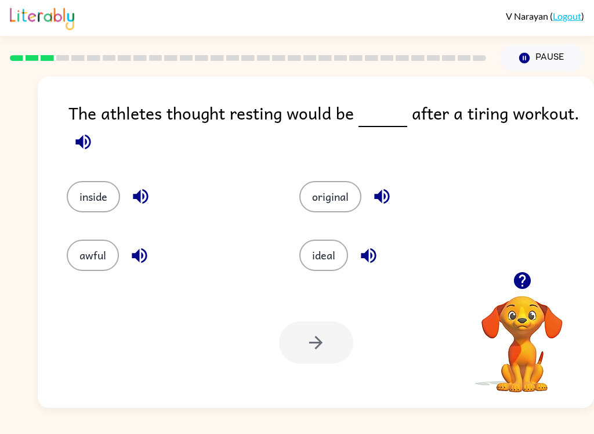
click at [331, 254] on button "ideal" at bounding box center [323, 255] width 49 height 31
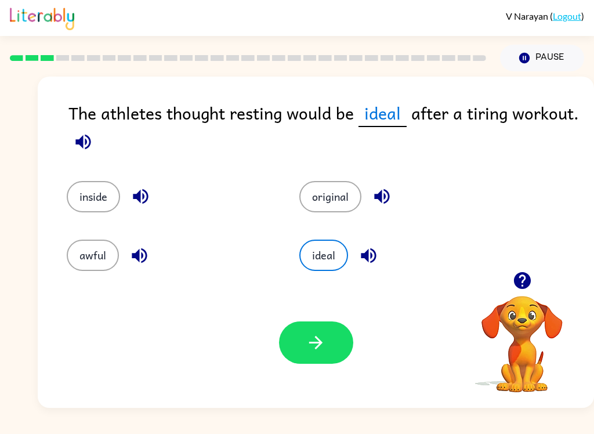
click at [332, 345] on button "button" at bounding box center [316, 342] width 74 height 42
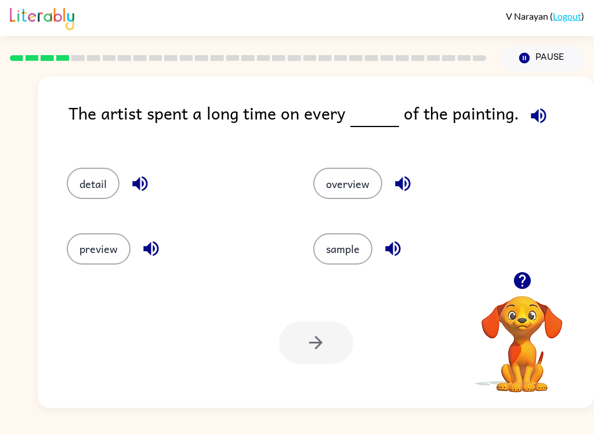
click at [110, 161] on div "detail" at bounding box center [168, 178] width 247 height 65
click at [83, 208] on div "detail" at bounding box center [168, 178] width 247 height 65
click at [88, 186] on button "detail" at bounding box center [93, 183] width 53 height 31
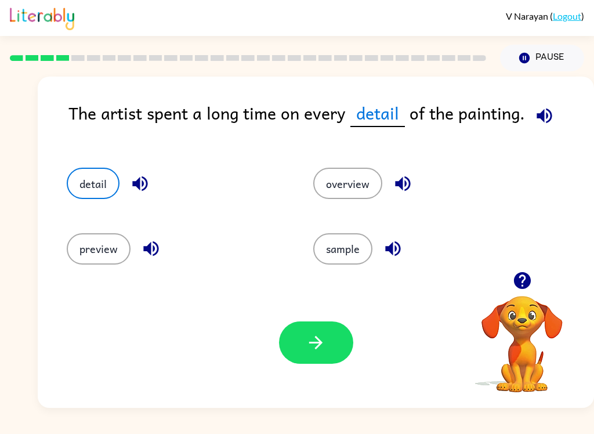
click at [334, 327] on button "button" at bounding box center [316, 342] width 74 height 42
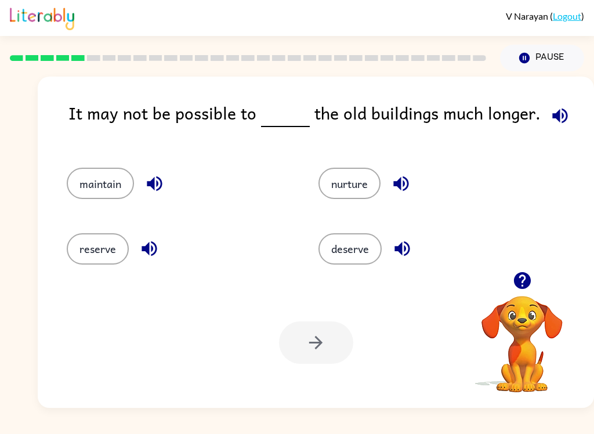
click at [387, 202] on div "nurture" at bounding box center [422, 178] width 252 height 65
click at [404, 178] on icon "button" at bounding box center [400, 183] width 15 height 15
click at [158, 183] on icon "button" at bounding box center [154, 183] width 15 height 15
click at [104, 178] on button "maintain" at bounding box center [100, 183] width 67 height 31
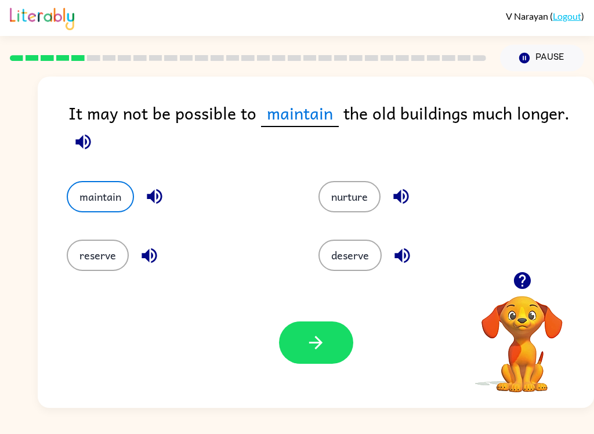
click at [339, 341] on button "button" at bounding box center [316, 342] width 74 height 42
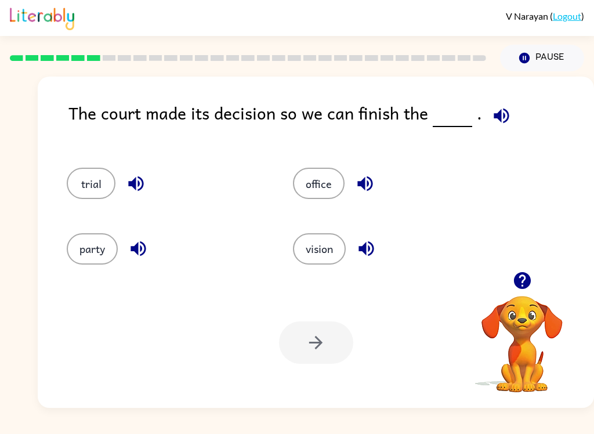
click at [95, 172] on button "trial" at bounding box center [91, 183] width 49 height 31
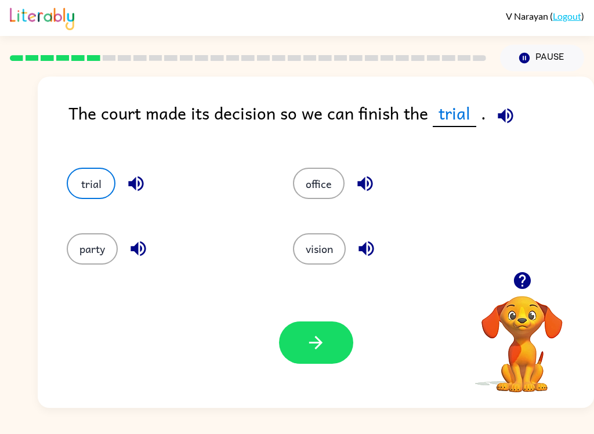
click at [319, 337] on icon "button" at bounding box center [316, 342] width 20 height 20
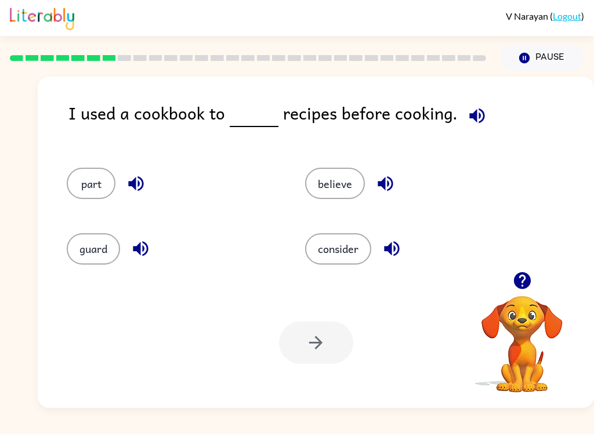
click at [337, 244] on button "consider" at bounding box center [338, 248] width 66 height 31
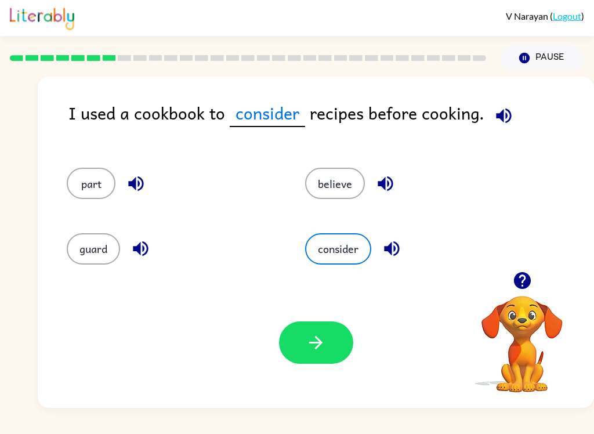
click at [321, 345] on icon "button" at bounding box center [315, 342] width 13 height 13
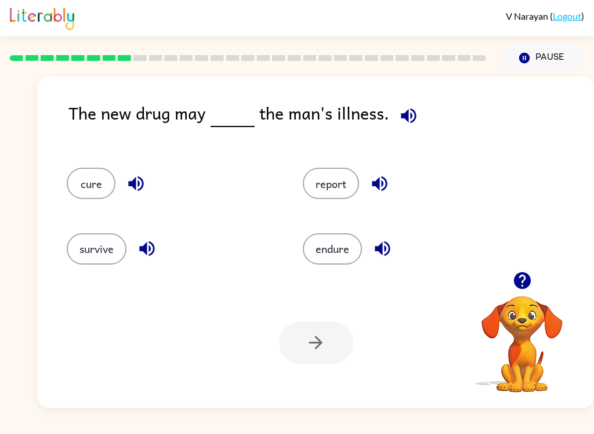
click at [78, 185] on button "cure" at bounding box center [91, 183] width 49 height 31
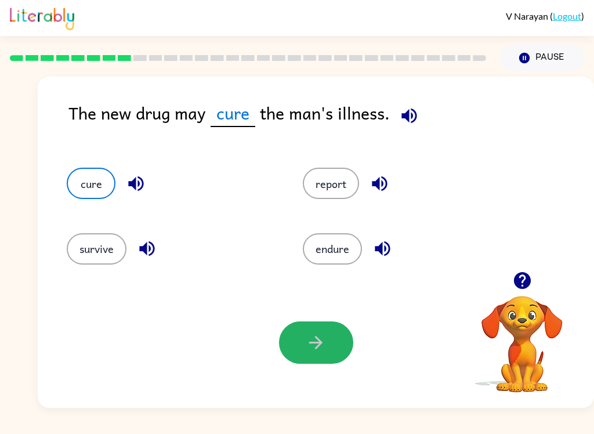
click at [305, 345] on button "button" at bounding box center [316, 342] width 74 height 42
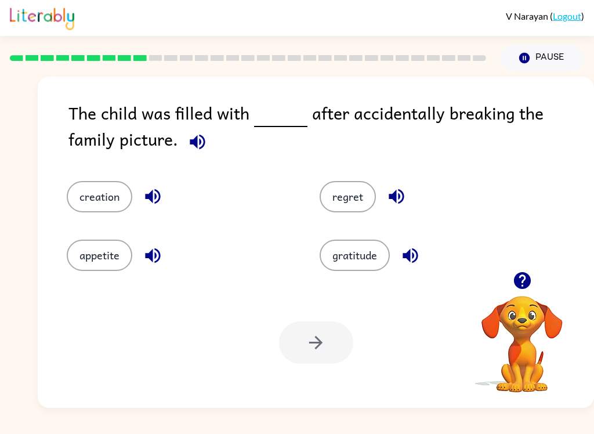
click at [353, 211] on button "regret" at bounding box center [348, 196] width 56 height 31
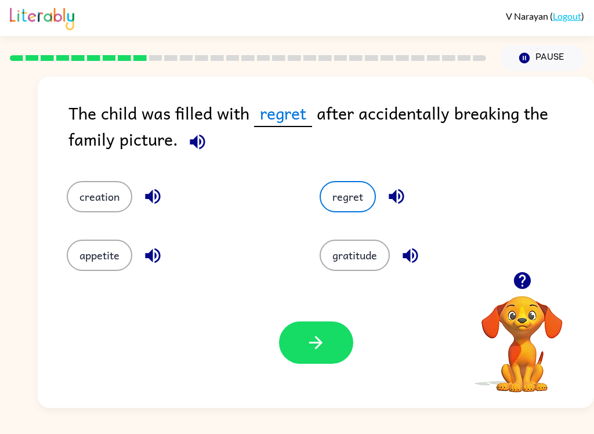
click at [307, 342] on icon "button" at bounding box center [316, 342] width 20 height 20
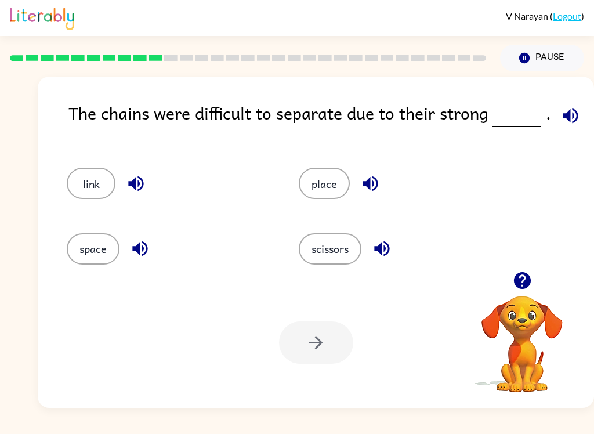
click at [31, 146] on div "The chains were difficult to separate due to their strong . link place space sc…" at bounding box center [297, 239] width 594 height 337
click at [79, 184] on button "link" at bounding box center [91, 183] width 49 height 31
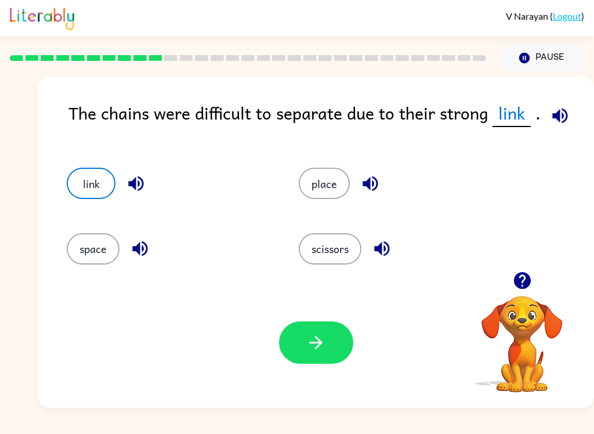
click at [310, 354] on button "button" at bounding box center [316, 342] width 74 height 42
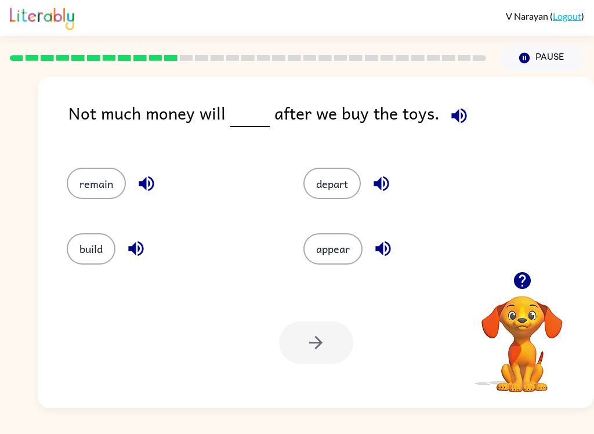
click at [76, 188] on button "remain" at bounding box center [96, 183] width 59 height 31
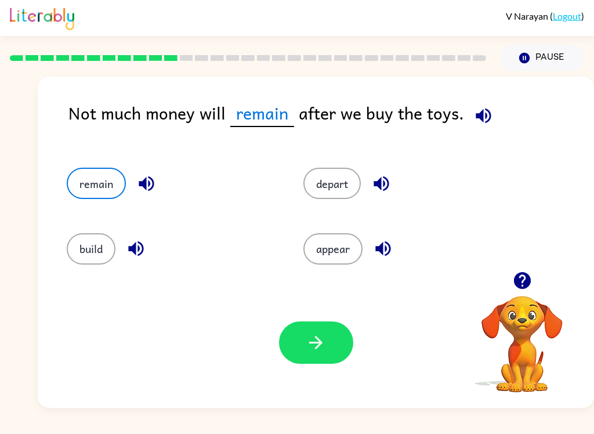
click at [317, 342] on icon "button" at bounding box center [316, 342] width 20 height 20
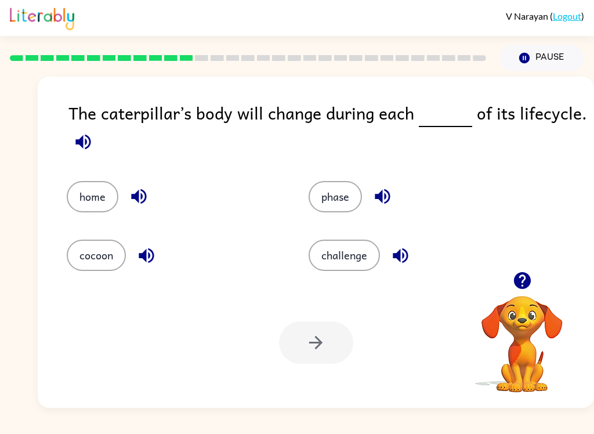
click at [332, 190] on button "phase" at bounding box center [335, 196] width 53 height 31
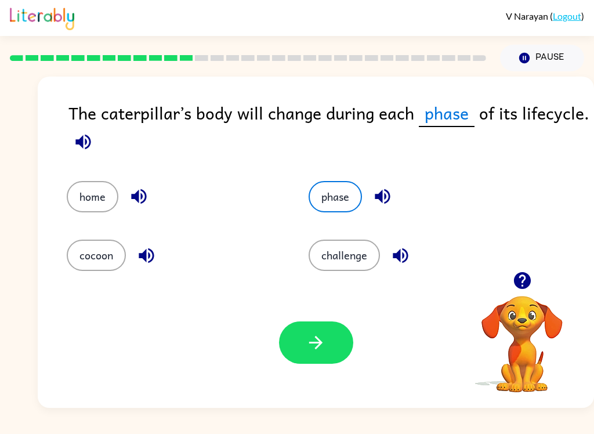
click at [292, 354] on button "button" at bounding box center [316, 342] width 74 height 42
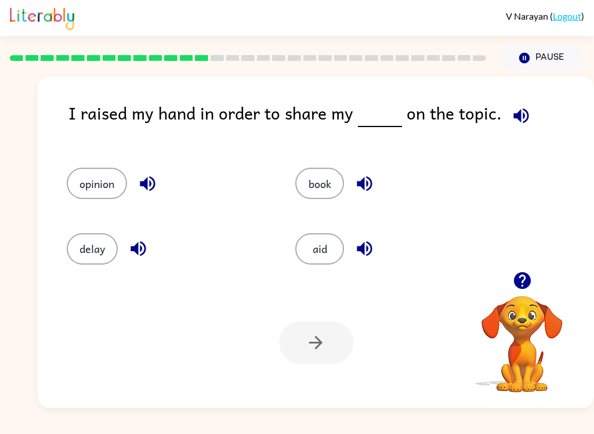
click at [79, 186] on button "opinion" at bounding box center [97, 183] width 60 height 31
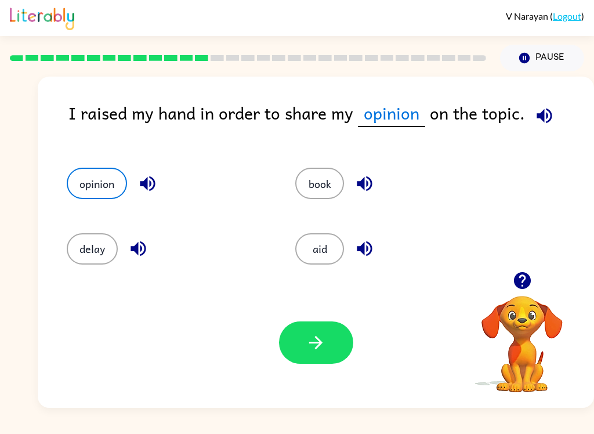
click at [295, 342] on button "button" at bounding box center [316, 342] width 74 height 42
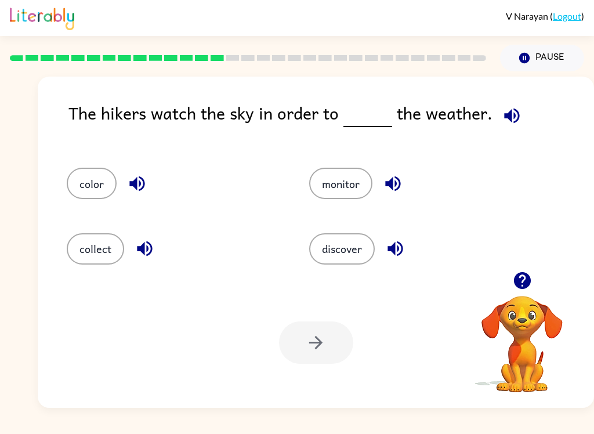
click at [330, 242] on button "discover" at bounding box center [342, 248] width 66 height 31
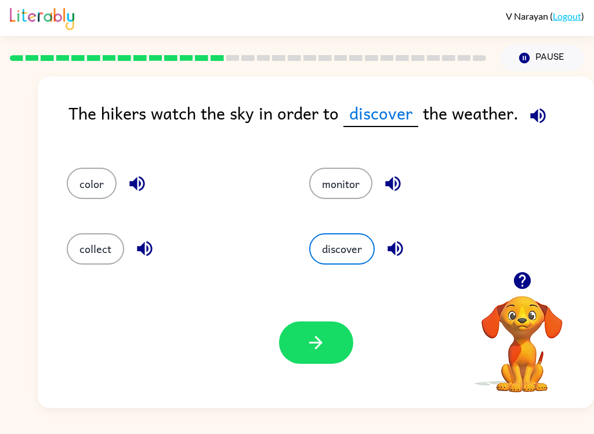
click at [297, 339] on button "button" at bounding box center [316, 342] width 74 height 42
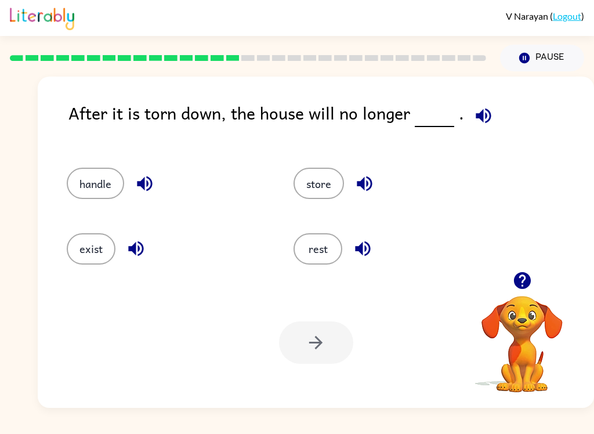
click at [93, 261] on button "exist" at bounding box center [91, 248] width 49 height 31
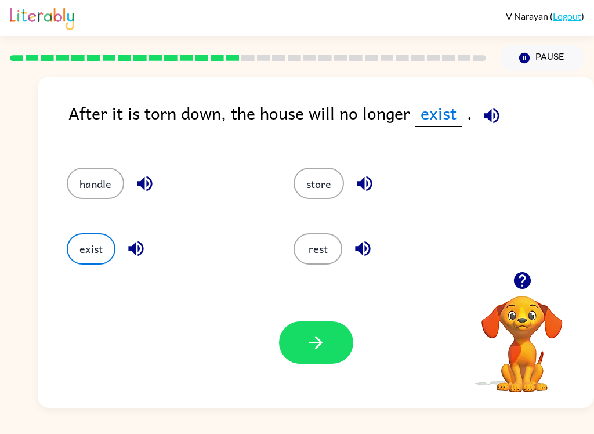
click at [328, 344] on button "button" at bounding box center [316, 342] width 74 height 42
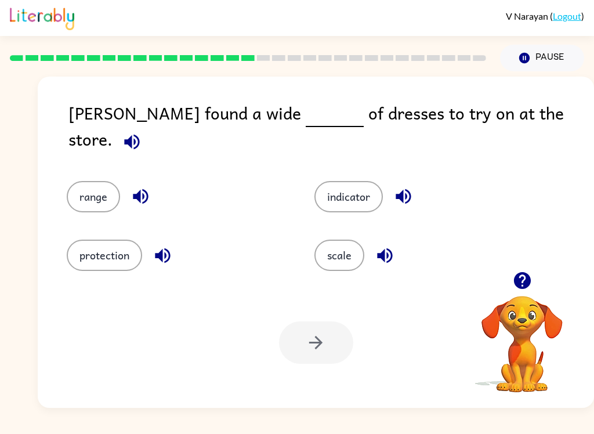
click at [101, 183] on button "range" at bounding box center [93, 196] width 53 height 31
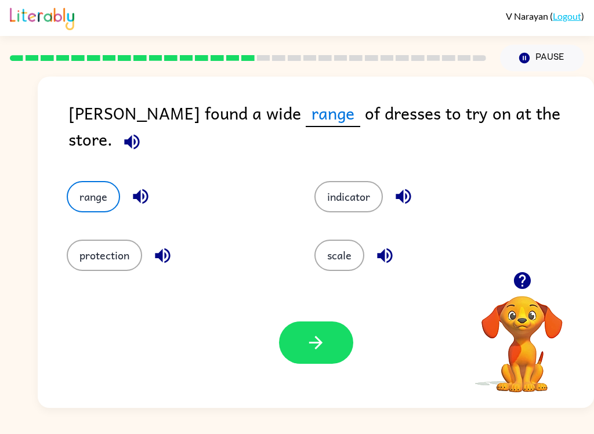
click at [296, 339] on button "button" at bounding box center [316, 342] width 74 height 42
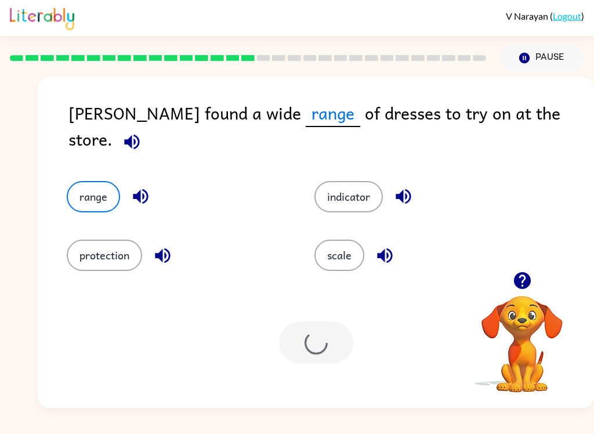
click at [296, 338] on div at bounding box center [316, 342] width 74 height 42
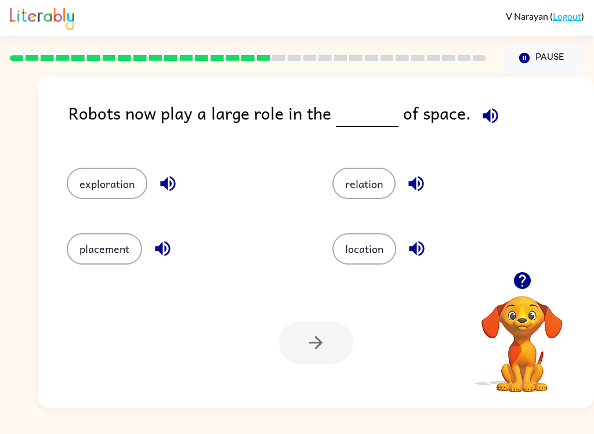
click at [125, 186] on button "exploration" at bounding box center [107, 183] width 81 height 31
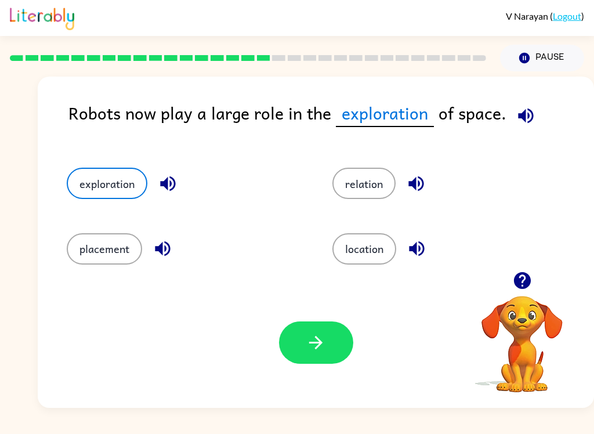
click at [365, 260] on button "location" at bounding box center [364, 248] width 64 height 31
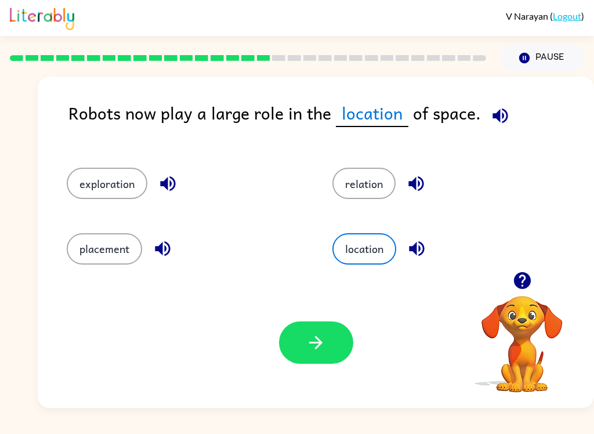
click at [365, 260] on button "location" at bounding box center [364, 248] width 64 height 31
click at [97, 170] on button "exploration" at bounding box center [107, 183] width 81 height 31
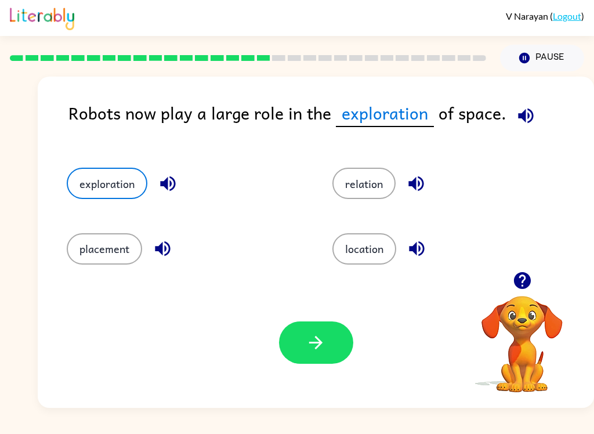
click at [318, 328] on button "button" at bounding box center [316, 342] width 74 height 42
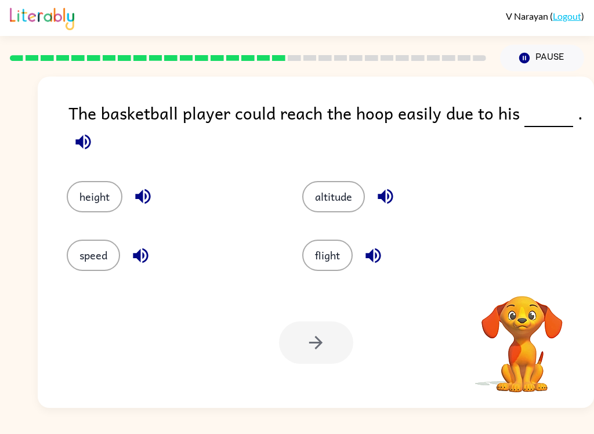
click at [90, 194] on button "height" at bounding box center [95, 196] width 56 height 31
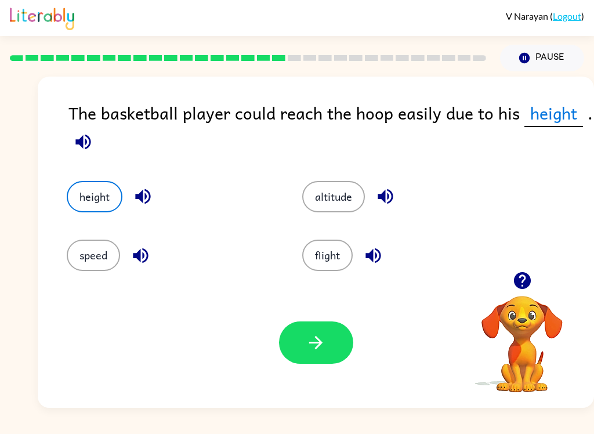
click at [314, 337] on icon "button" at bounding box center [316, 342] width 20 height 20
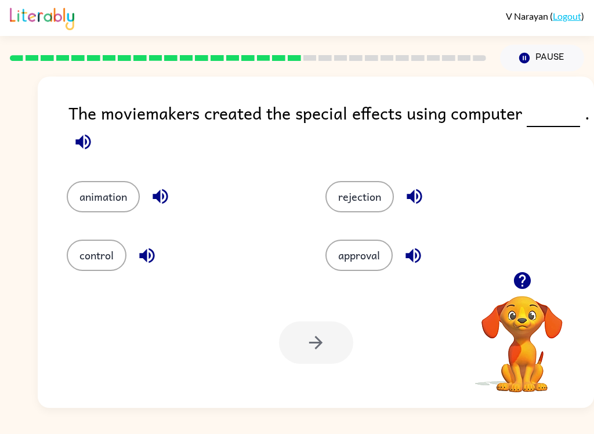
click at [84, 201] on button "animation" at bounding box center [103, 196] width 73 height 31
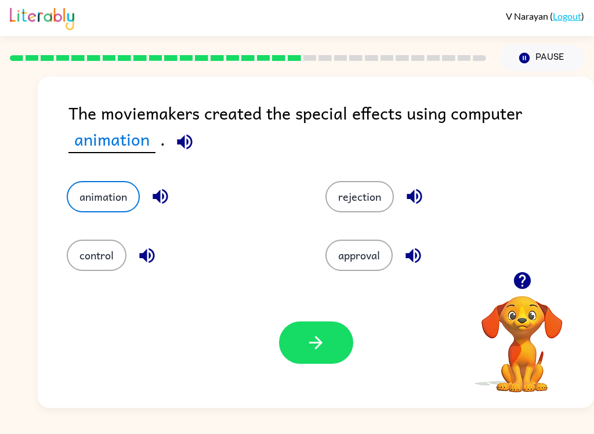
click at [326, 349] on button "button" at bounding box center [316, 342] width 74 height 42
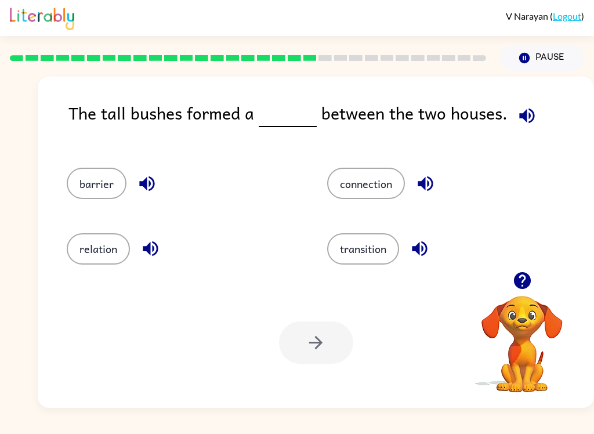
click at [108, 188] on button "barrier" at bounding box center [97, 183] width 60 height 31
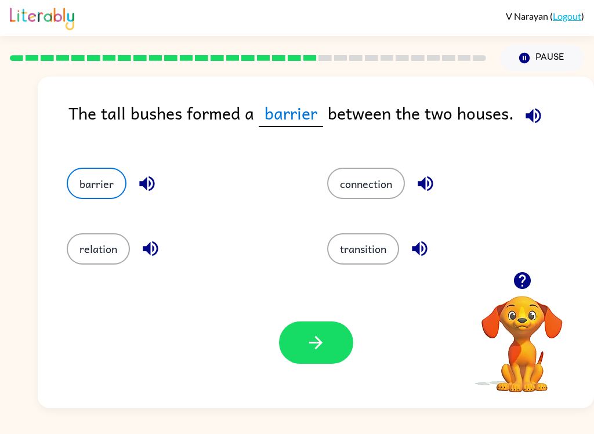
click at [326, 346] on button "button" at bounding box center [316, 342] width 74 height 42
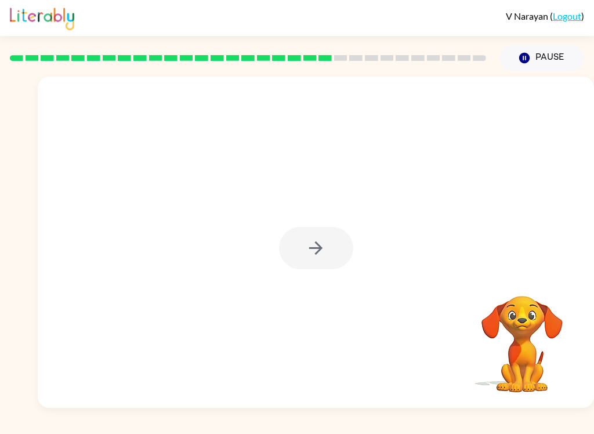
click at [337, 257] on div at bounding box center [316, 248] width 74 height 42
click at [327, 254] on button "button" at bounding box center [316, 248] width 74 height 42
click at [327, 254] on div at bounding box center [316, 248] width 74 height 42
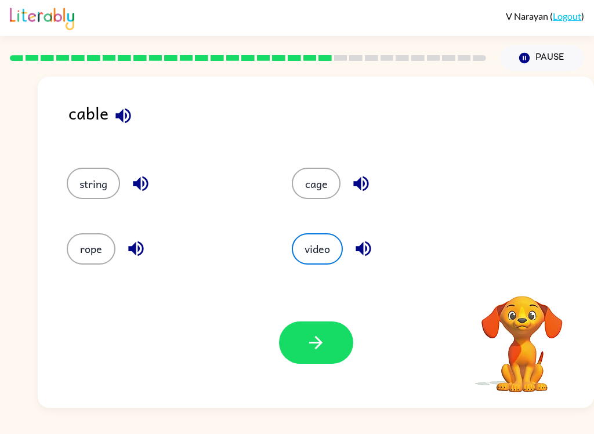
click at [88, 179] on button "string" at bounding box center [93, 183] width 53 height 31
click at [326, 337] on button "button" at bounding box center [316, 342] width 74 height 42
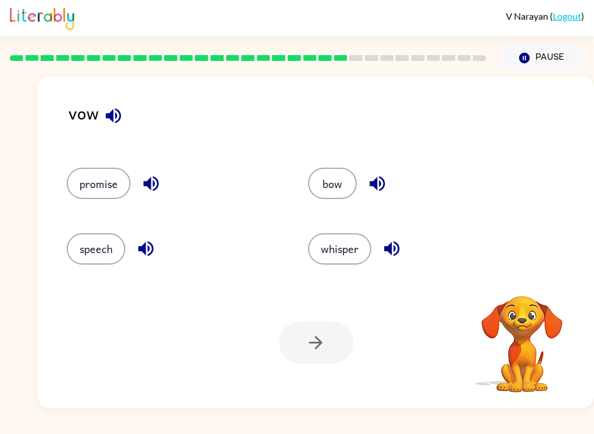
click at [115, 125] on icon "button" at bounding box center [113, 116] width 20 height 20
click at [341, 178] on button "bow" at bounding box center [332, 183] width 49 height 31
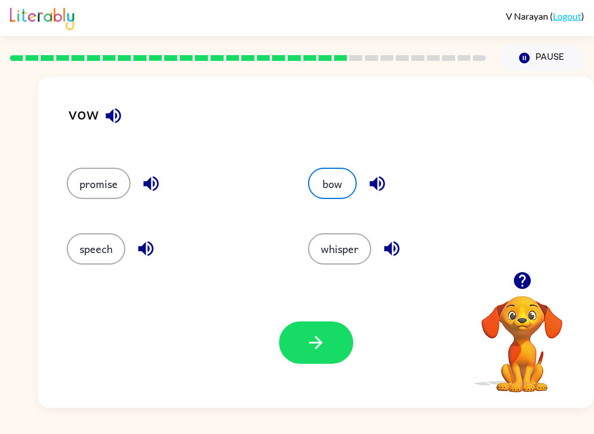
click at [330, 348] on button "button" at bounding box center [316, 342] width 74 height 42
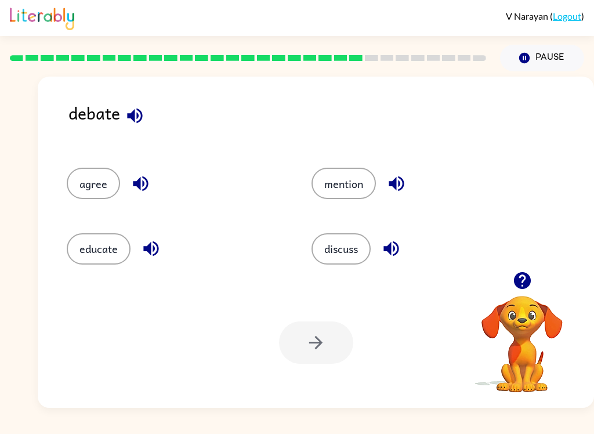
click at [388, 256] on icon "button" at bounding box center [391, 248] width 20 height 20
click at [354, 255] on button "discuss" at bounding box center [341, 248] width 59 height 31
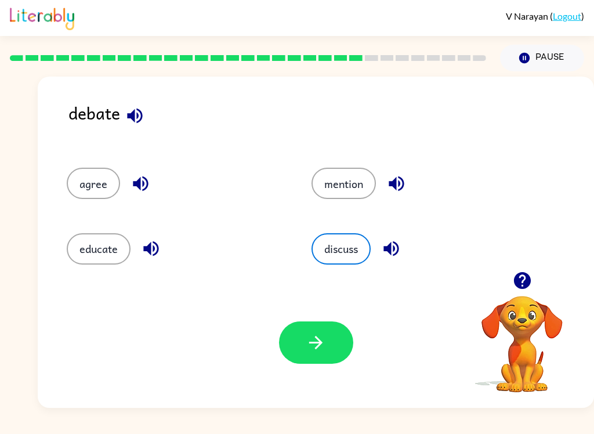
click at [328, 357] on button "button" at bounding box center [316, 342] width 74 height 42
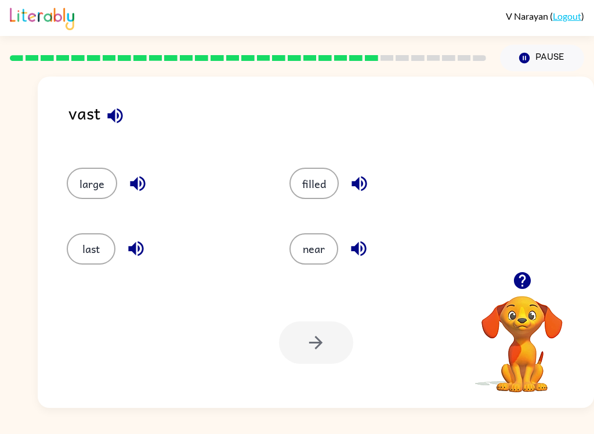
click at [113, 113] on icon "button" at bounding box center [114, 115] width 15 height 15
click at [316, 240] on button "near" at bounding box center [314, 248] width 49 height 31
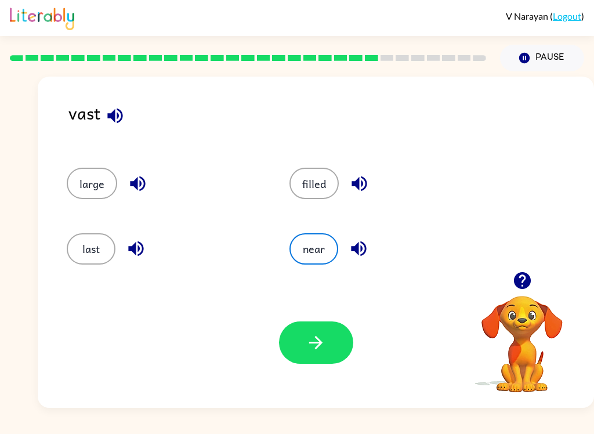
click at [342, 332] on button "button" at bounding box center [316, 342] width 74 height 42
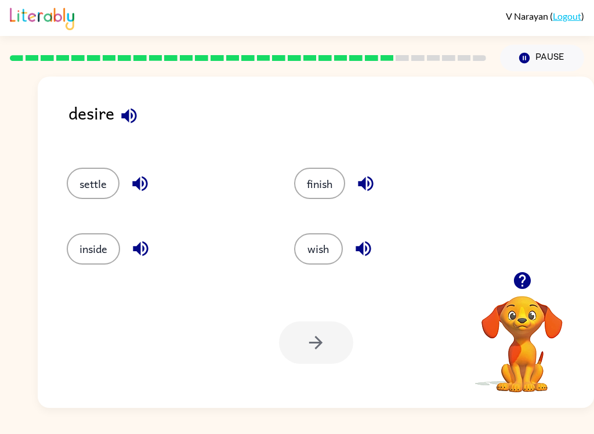
click at [325, 238] on button "wish" at bounding box center [318, 248] width 49 height 31
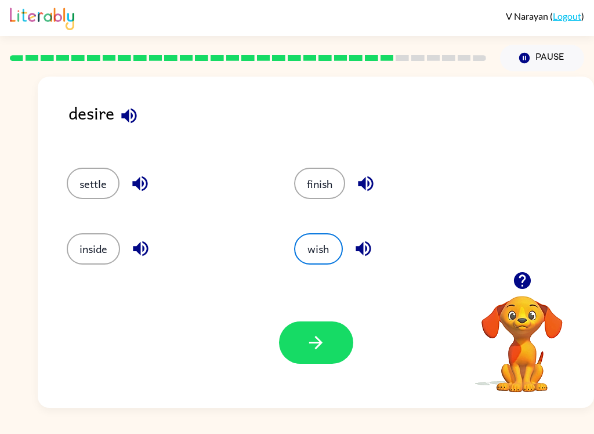
click at [323, 363] on button "button" at bounding box center [316, 342] width 74 height 42
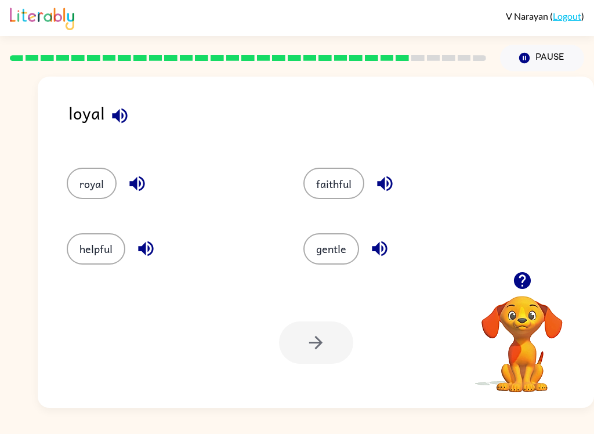
click at [103, 244] on button "helpful" at bounding box center [96, 248] width 59 height 31
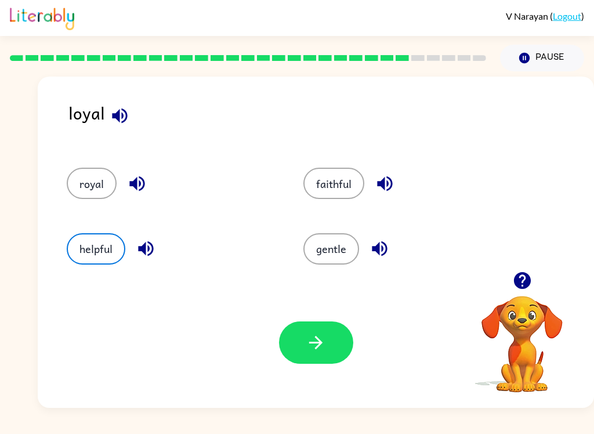
click at [319, 334] on icon "button" at bounding box center [316, 342] width 20 height 20
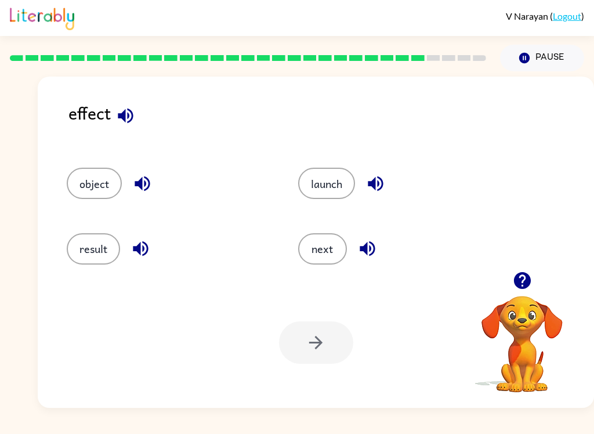
click at [81, 249] on button "result" at bounding box center [93, 248] width 53 height 31
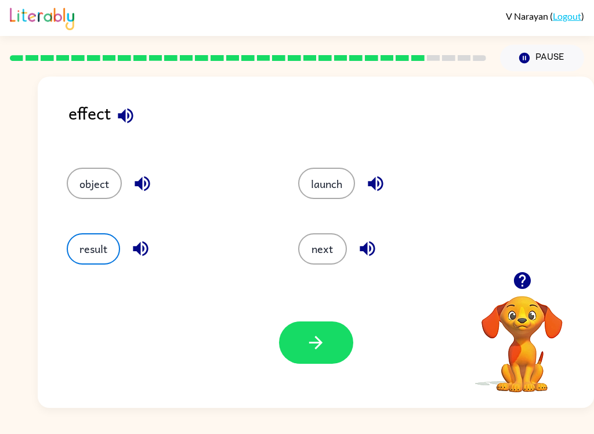
click at [326, 347] on button "button" at bounding box center [316, 342] width 74 height 42
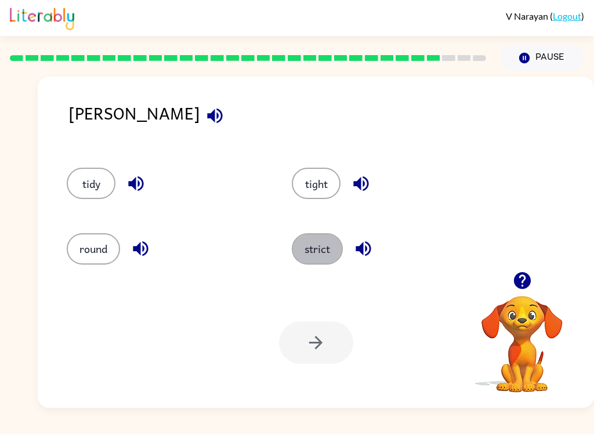
click at [317, 247] on button "strict" at bounding box center [317, 248] width 51 height 31
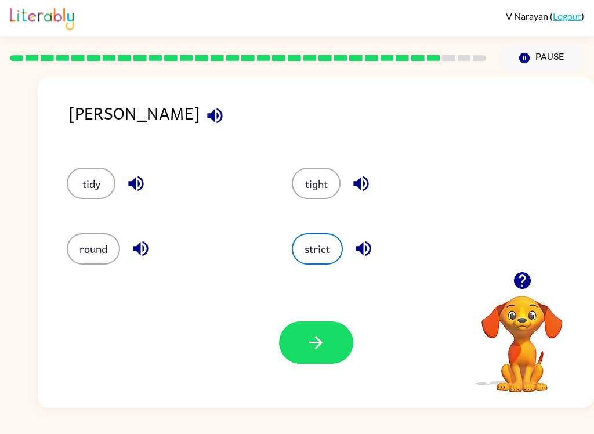
click at [315, 343] on icon "button" at bounding box center [315, 342] width 13 height 13
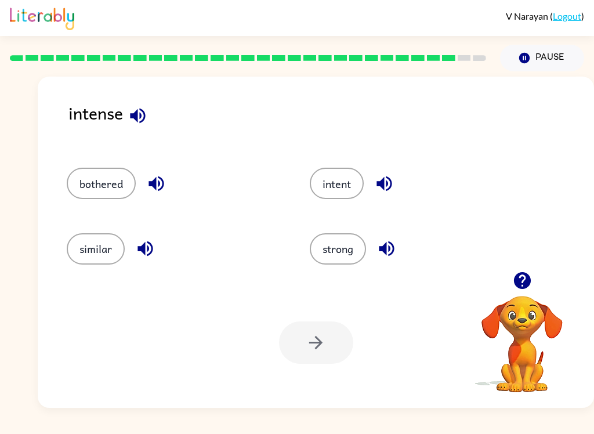
click at [346, 248] on button "strong" at bounding box center [338, 248] width 56 height 31
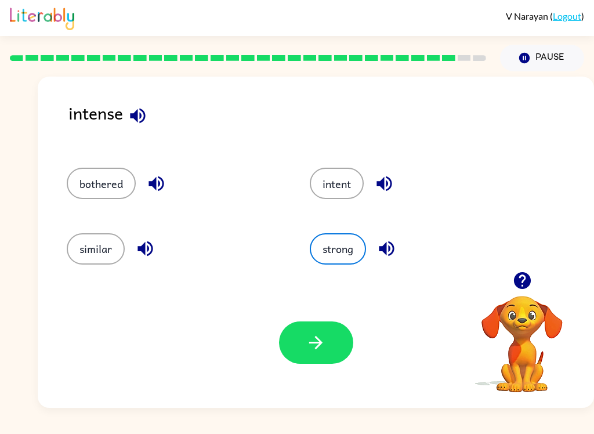
click at [327, 345] on button "button" at bounding box center [316, 342] width 74 height 42
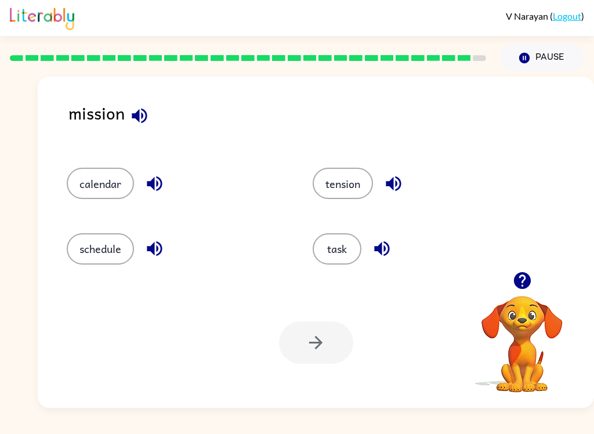
click at [346, 244] on button "task" at bounding box center [337, 248] width 49 height 31
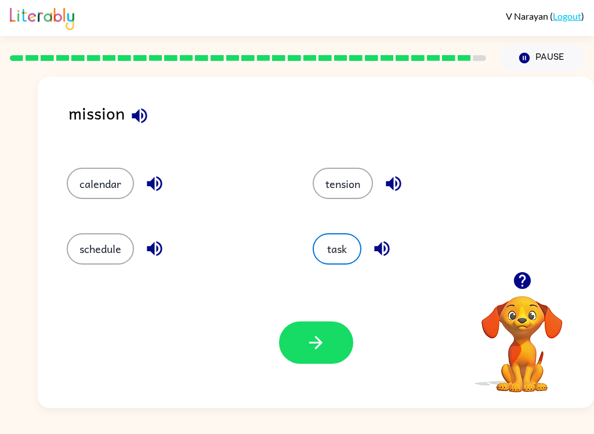
click at [325, 348] on icon "button" at bounding box center [316, 342] width 20 height 20
